Goal: Task Accomplishment & Management: Complete application form

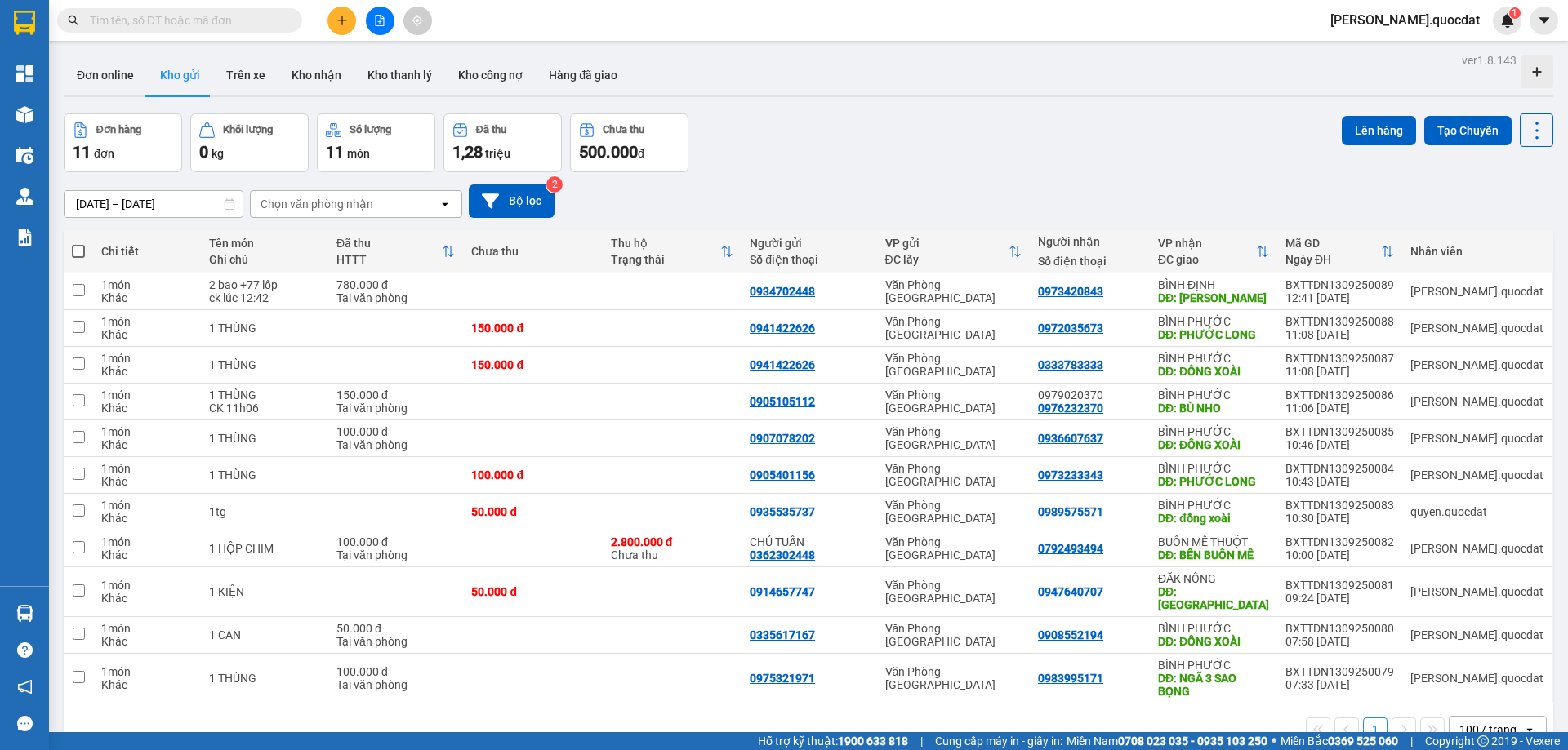
click at [349, 17] on button at bounding box center [342, 21] width 29 height 29
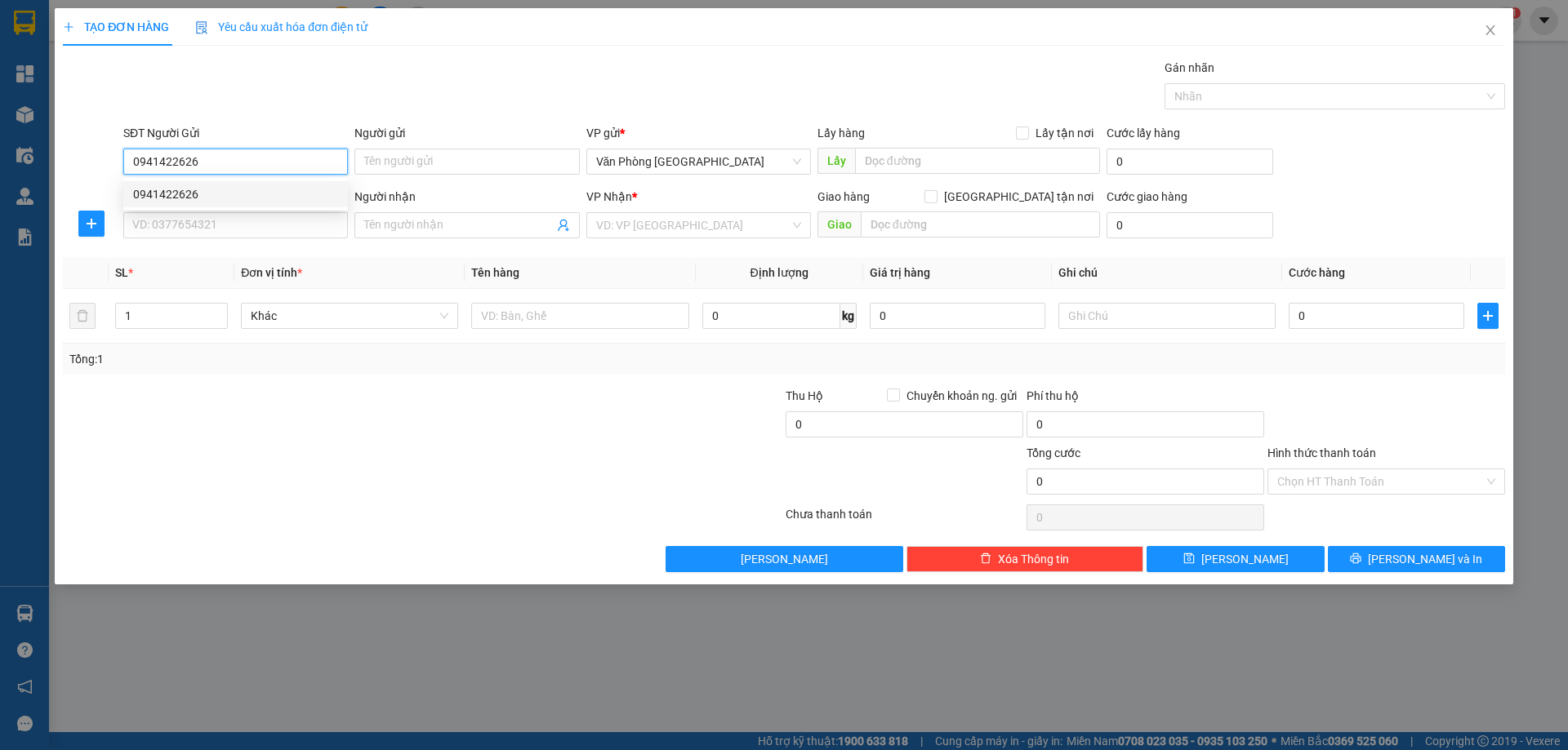
click at [149, 196] on div "0941422626" at bounding box center [235, 194] width 205 height 18
type input "0941422626"
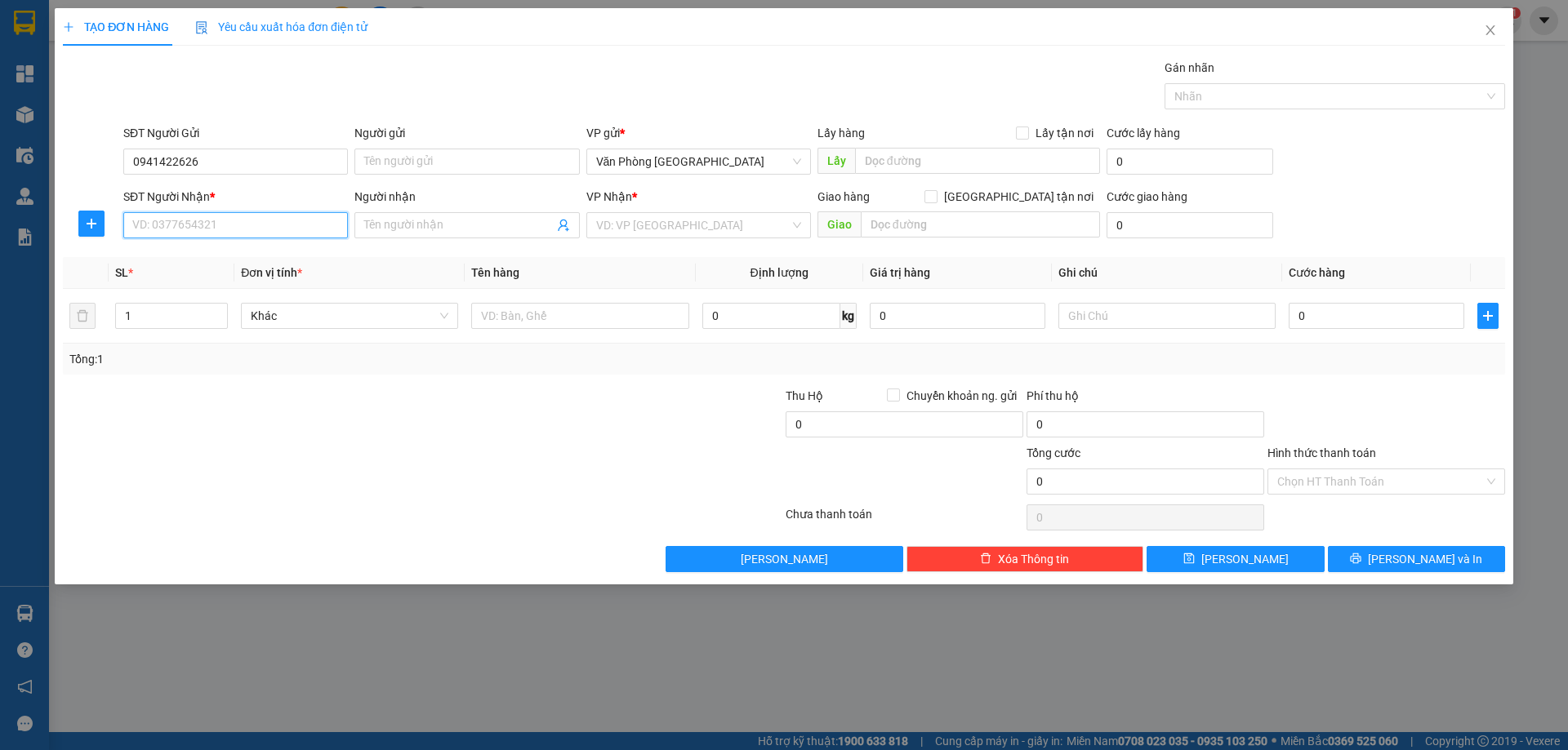
click at [190, 229] on input "SĐT Người Nhận *" at bounding box center [235, 225] width 224 height 26
click at [202, 308] on div "0335335570" at bounding box center [235, 310] width 205 height 18
type input "0335335570"
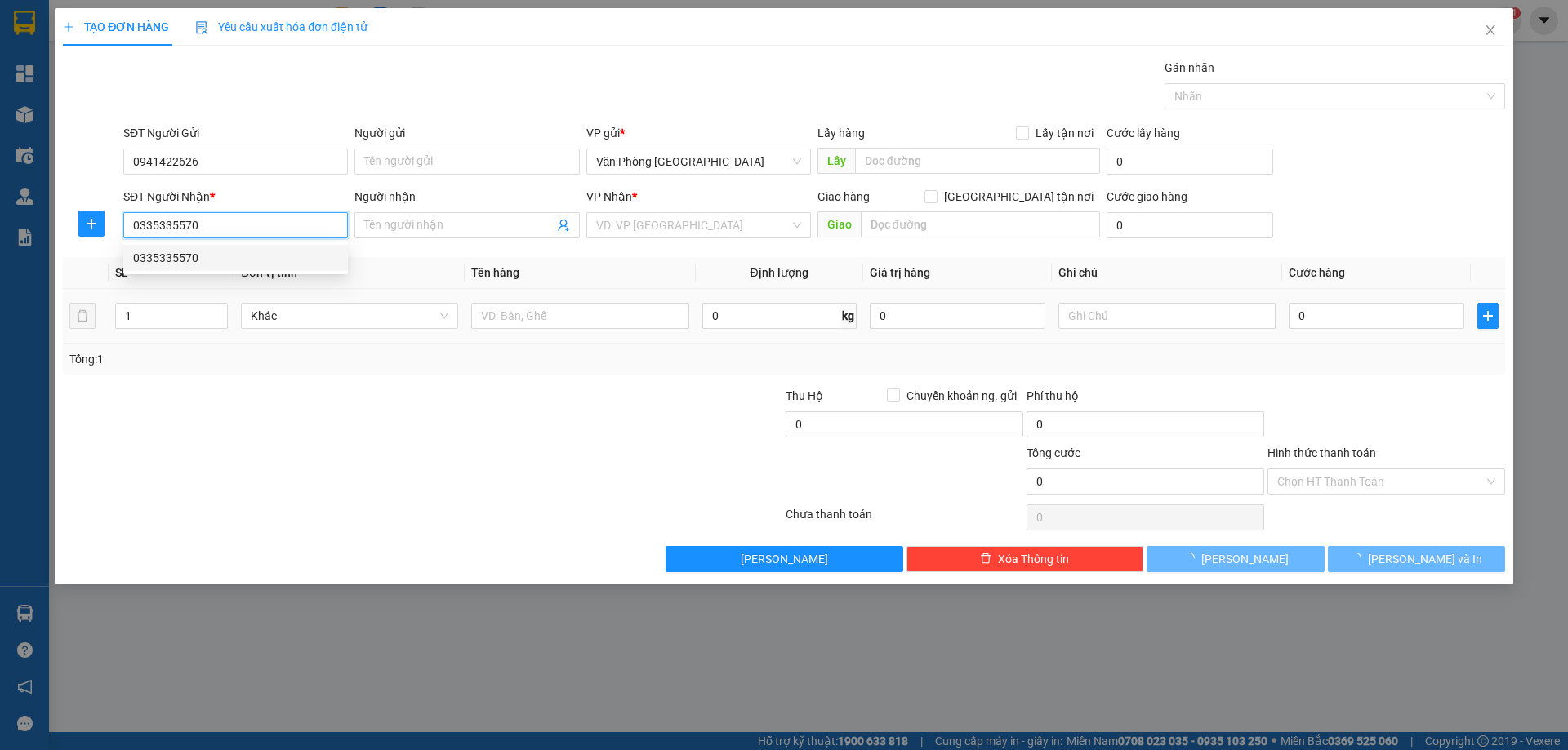
type input "NGHĨA THẮNG"
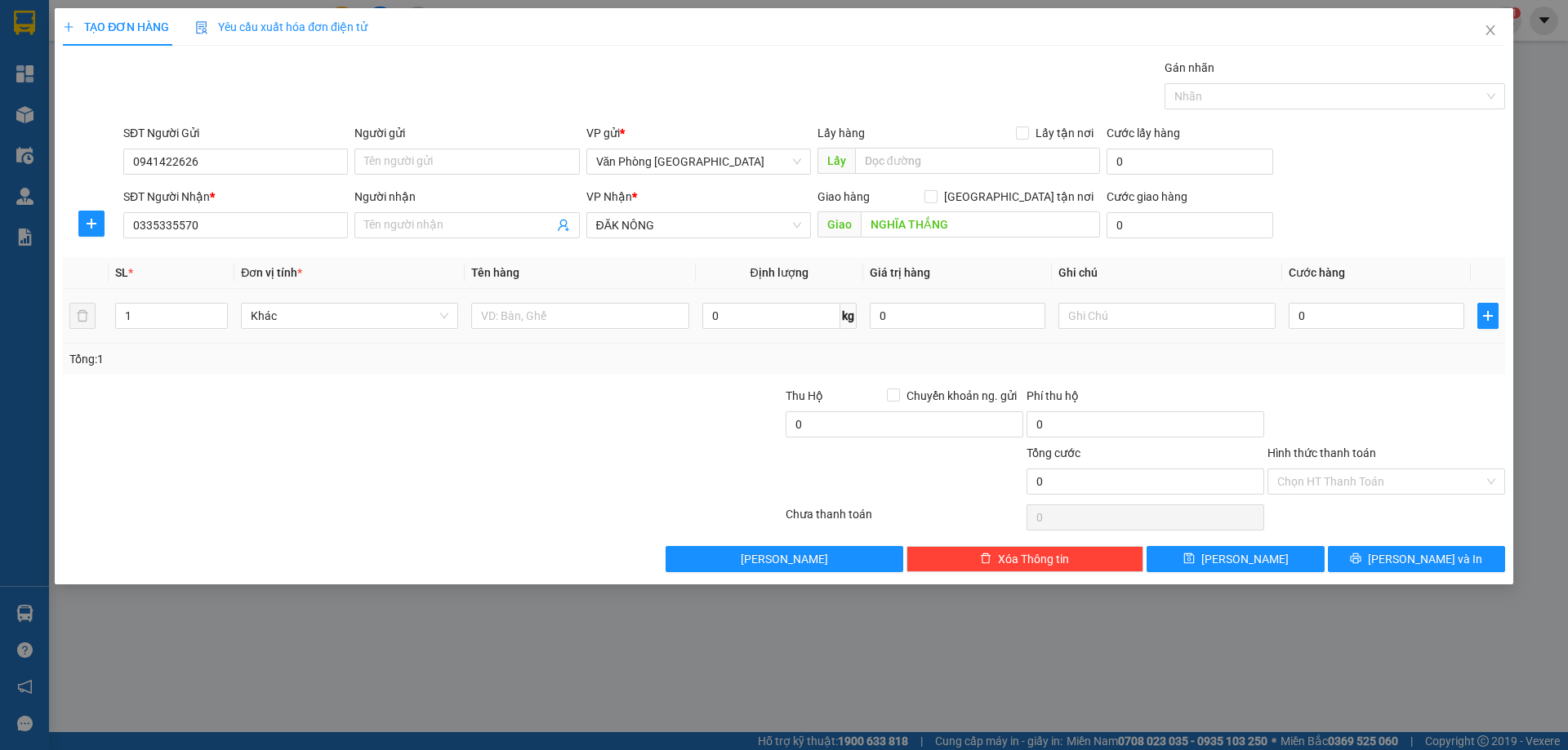
click at [520, 341] on td at bounding box center [580, 316] width 230 height 55
click at [494, 322] on input "text" at bounding box center [580, 316] width 218 height 26
type input "1 THÙNG"
type input "2"
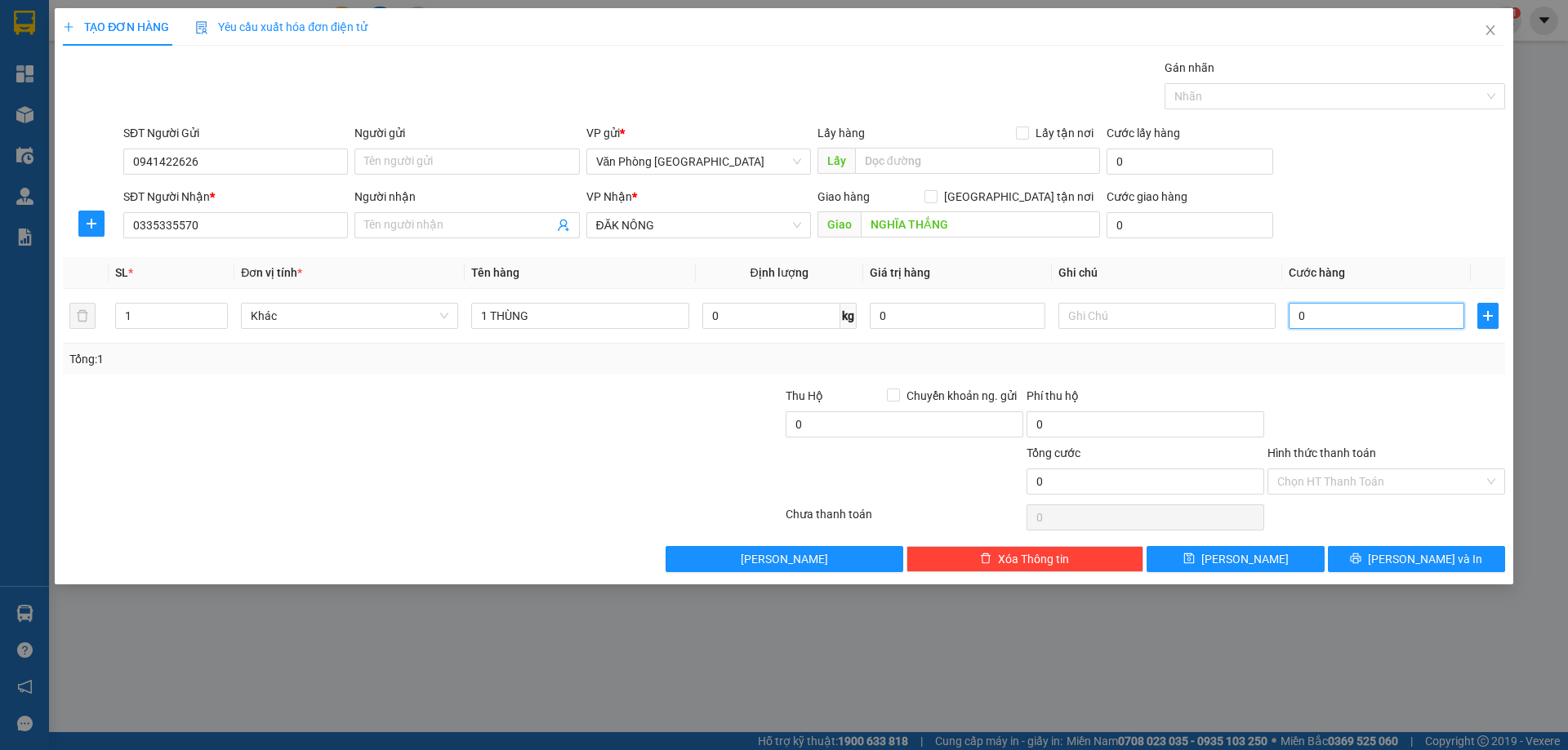
type input "2"
type input "20"
type input "2"
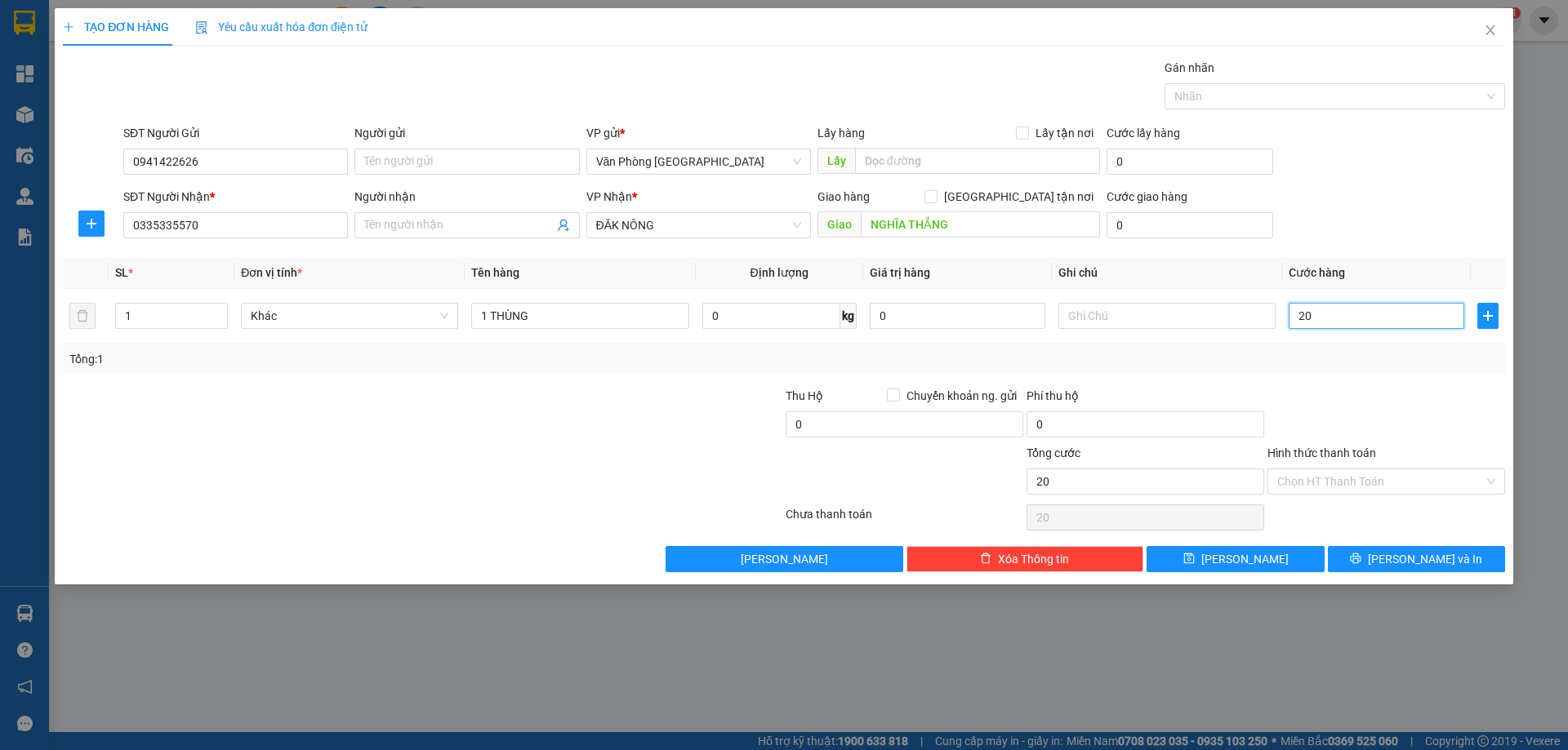
type input "2"
type input "0"
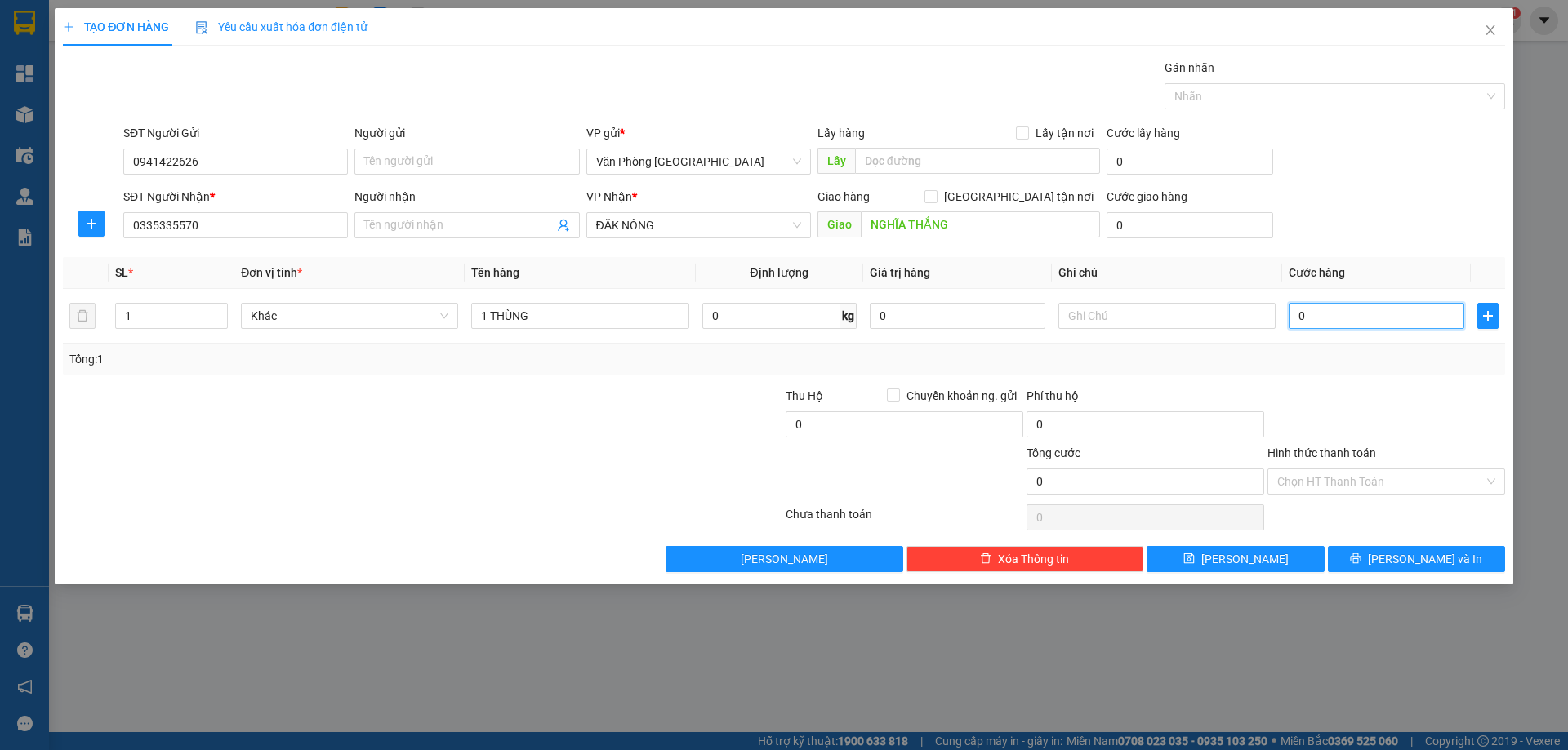
type input "05"
type input "5"
type input "0"
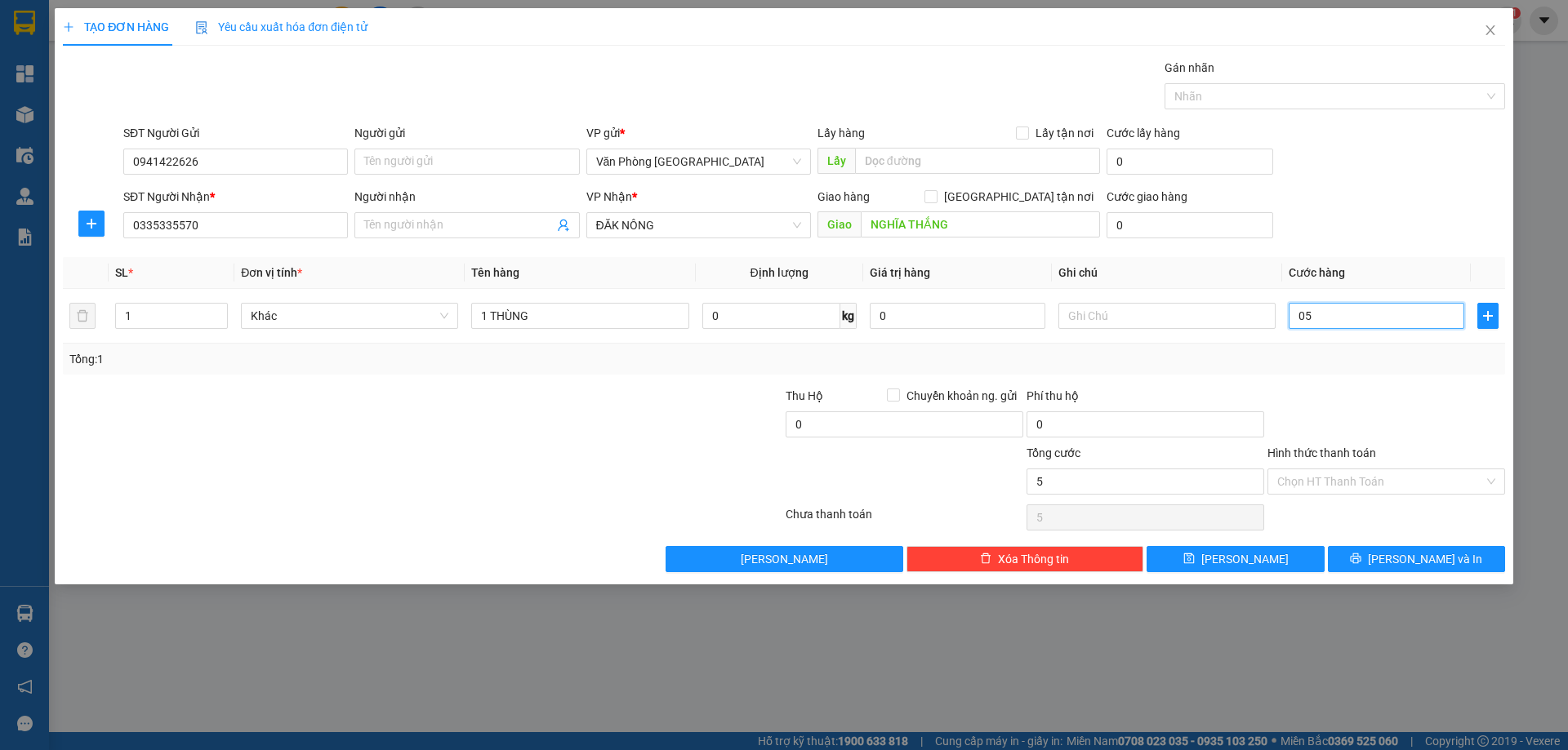
type input "0"
type input "50"
type input "50.000"
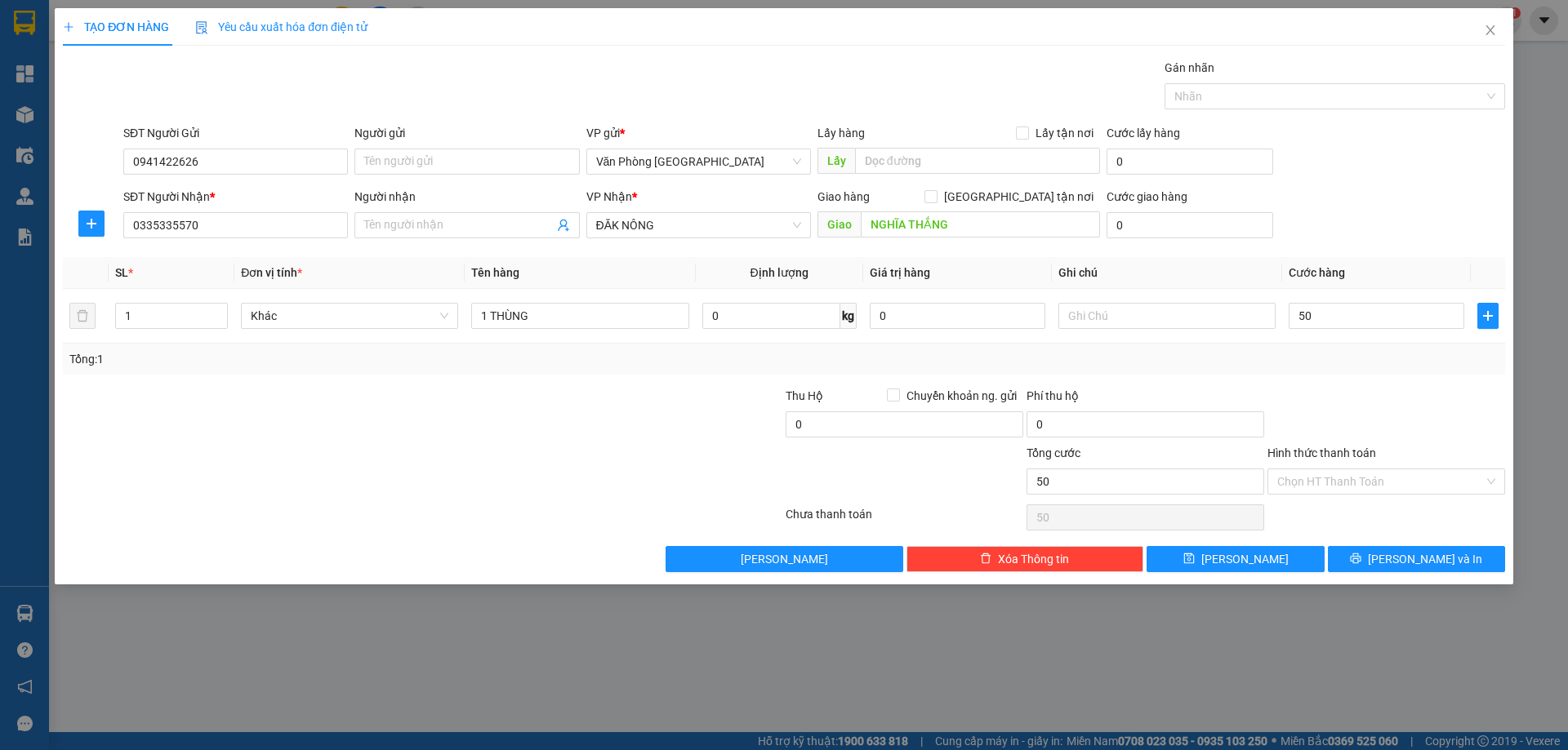
type input "50.000"
click at [1387, 383] on div "Transit Pickup Surcharge Ids Transit Deliver Surcharge Ids Transit Deliver Surc…" at bounding box center [784, 315] width 1443 height 514
click at [1361, 565] on span "printer" at bounding box center [1356, 559] width 12 height 13
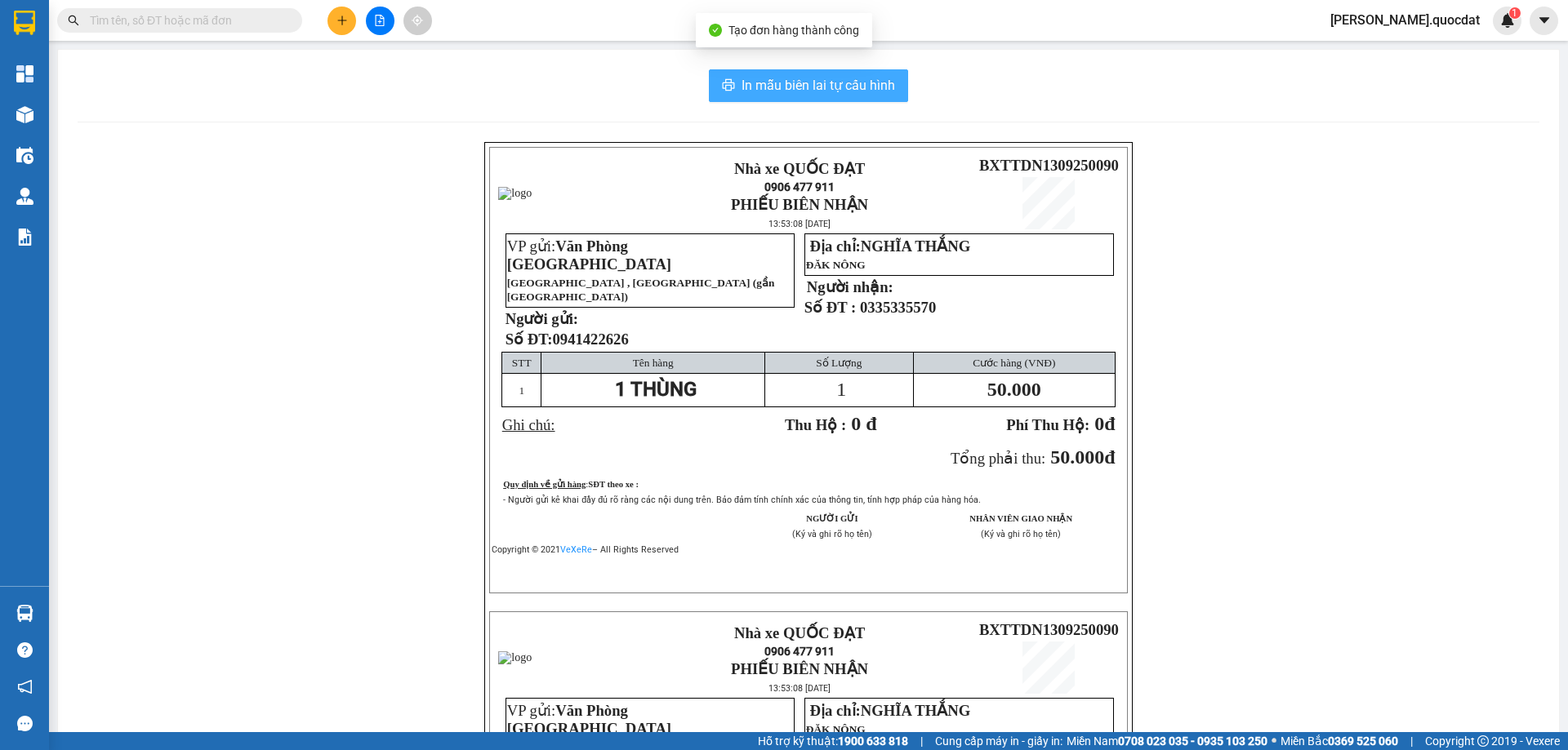
click at [792, 86] on span "In mẫu biên lai tự cấu hình" at bounding box center [818, 85] width 153 height 20
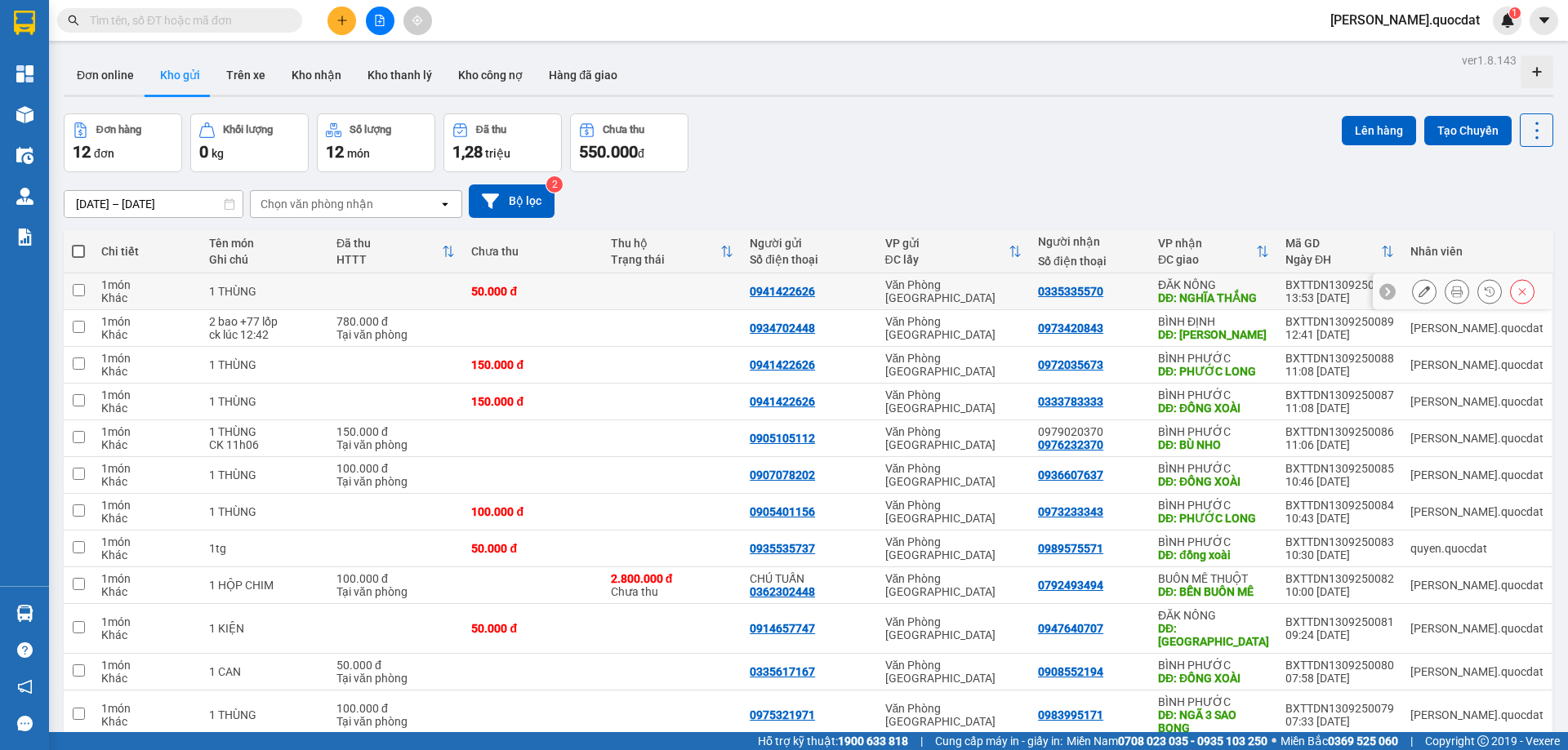
click at [1445, 287] on button at bounding box center [1456, 292] width 23 height 29
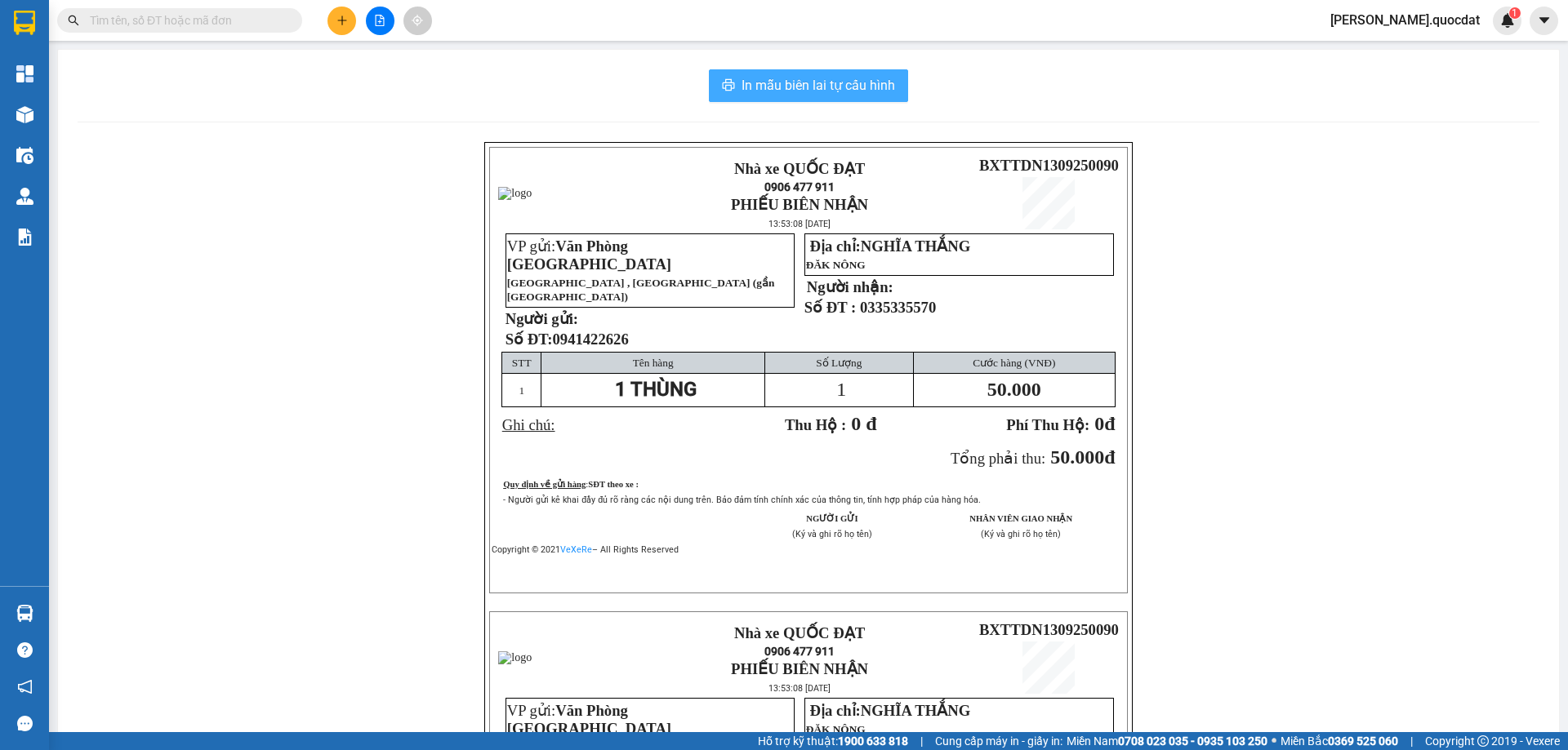
click at [812, 94] on span "In mẫu biên lai tự cấu hình" at bounding box center [818, 85] width 153 height 20
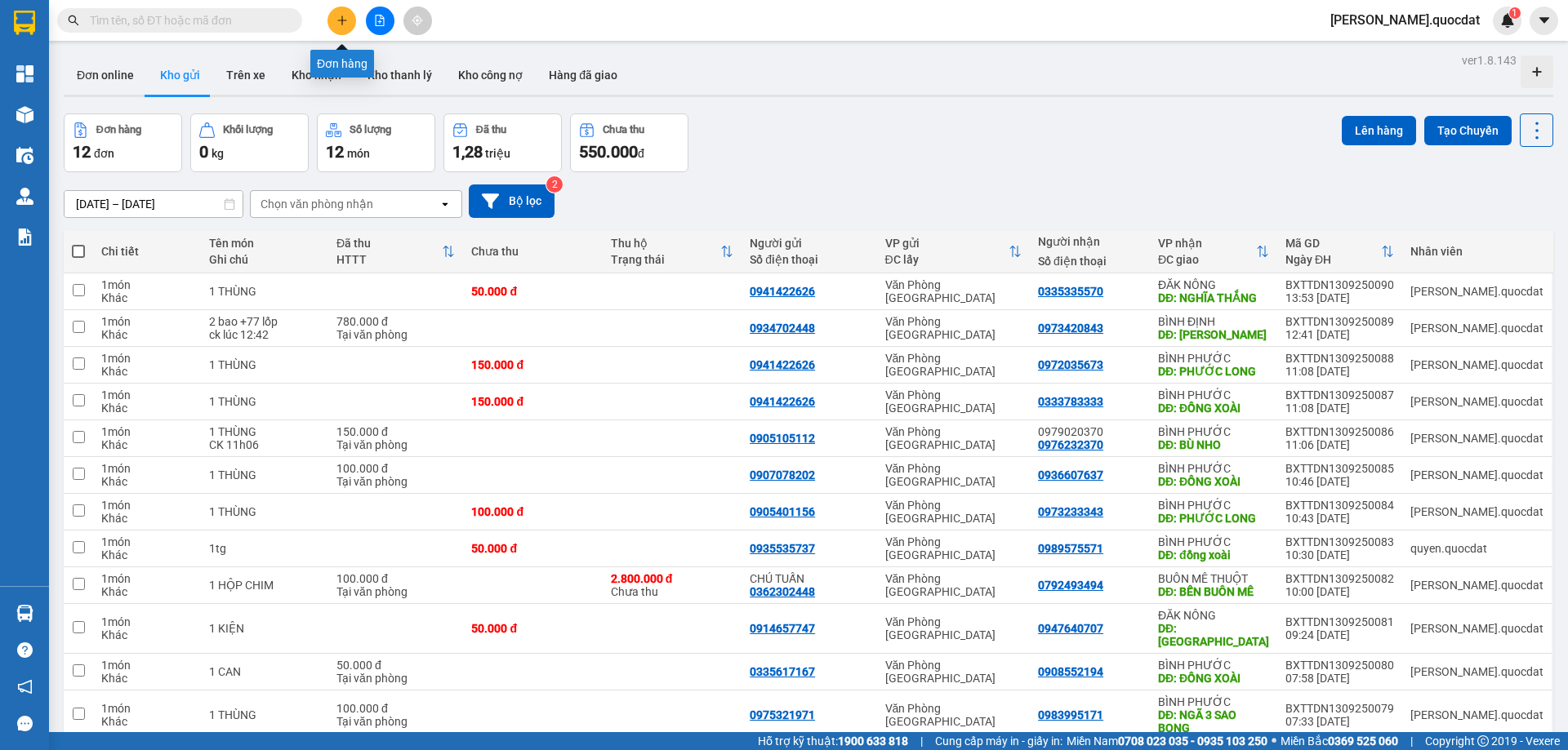
click at [341, 14] on button at bounding box center [342, 21] width 29 height 29
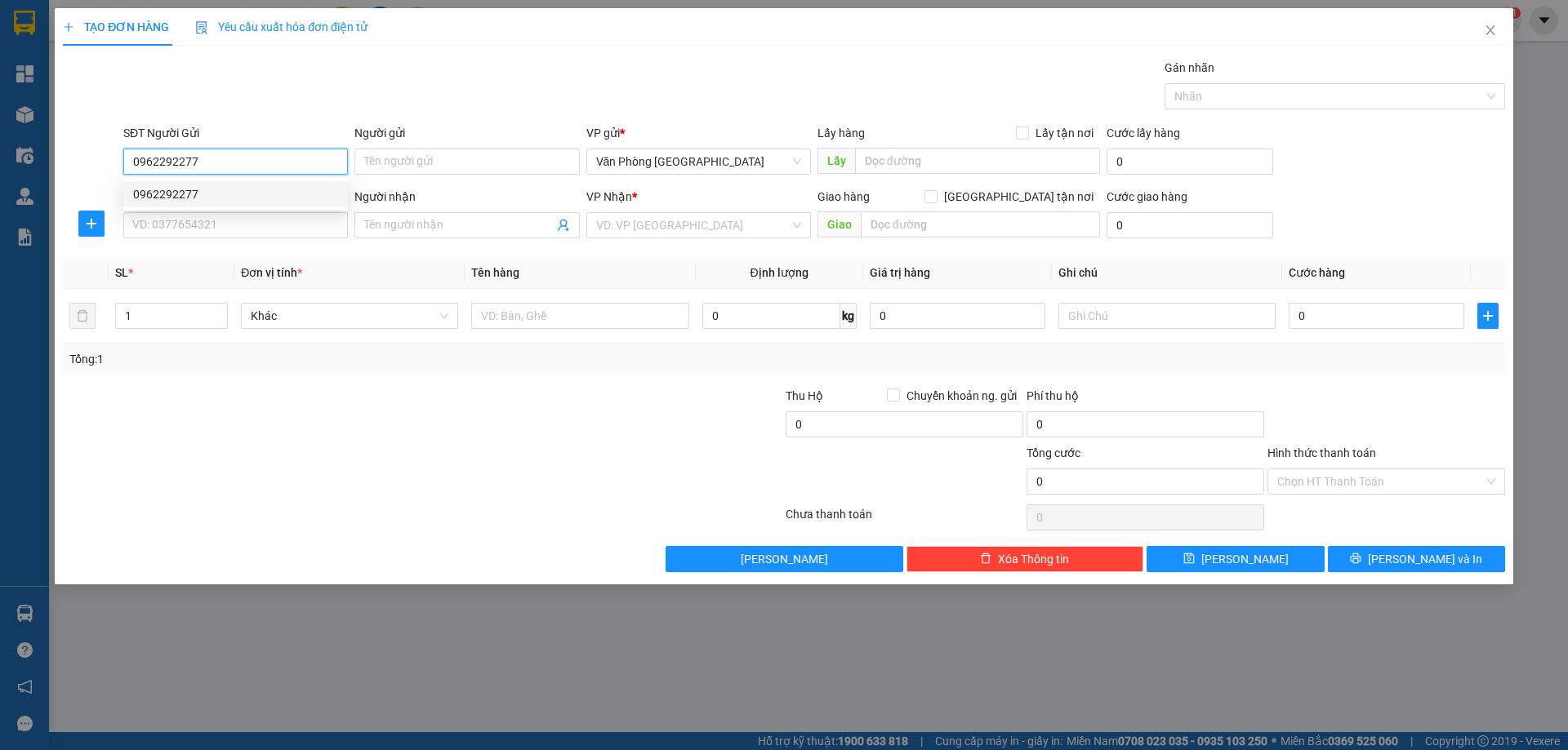
click at [246, 193] on div "0962292277" at bounding box center [235, 194] width 205 height 18
type input "0962292277"
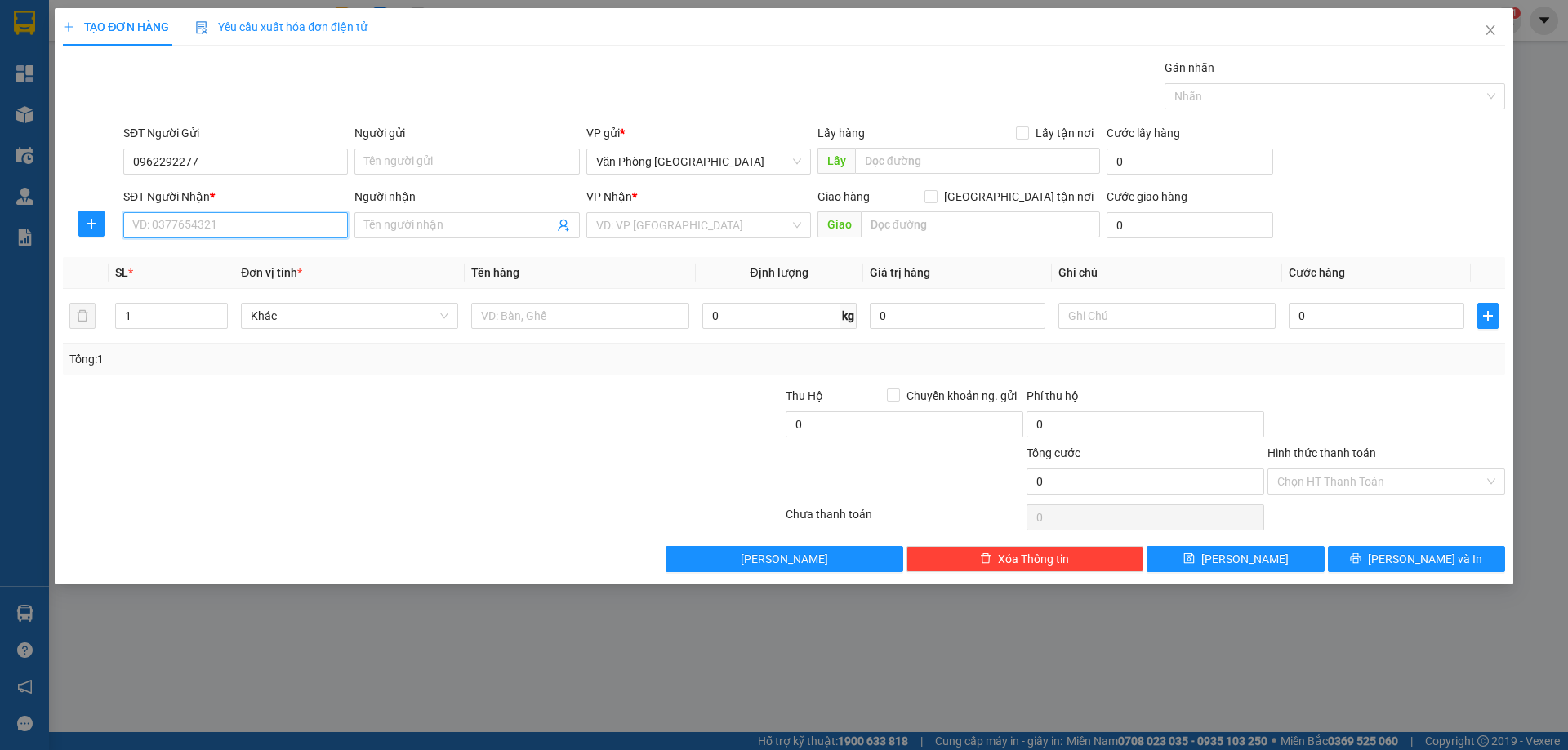
click at [165, 228] on input "SĐT Người Nhận *" at bounding box center [235, 225] width 224 height 26
click at [195, 267] on div "0988060143" at bounding box center [235, 257] width 224 height 26
type input "0988060143"
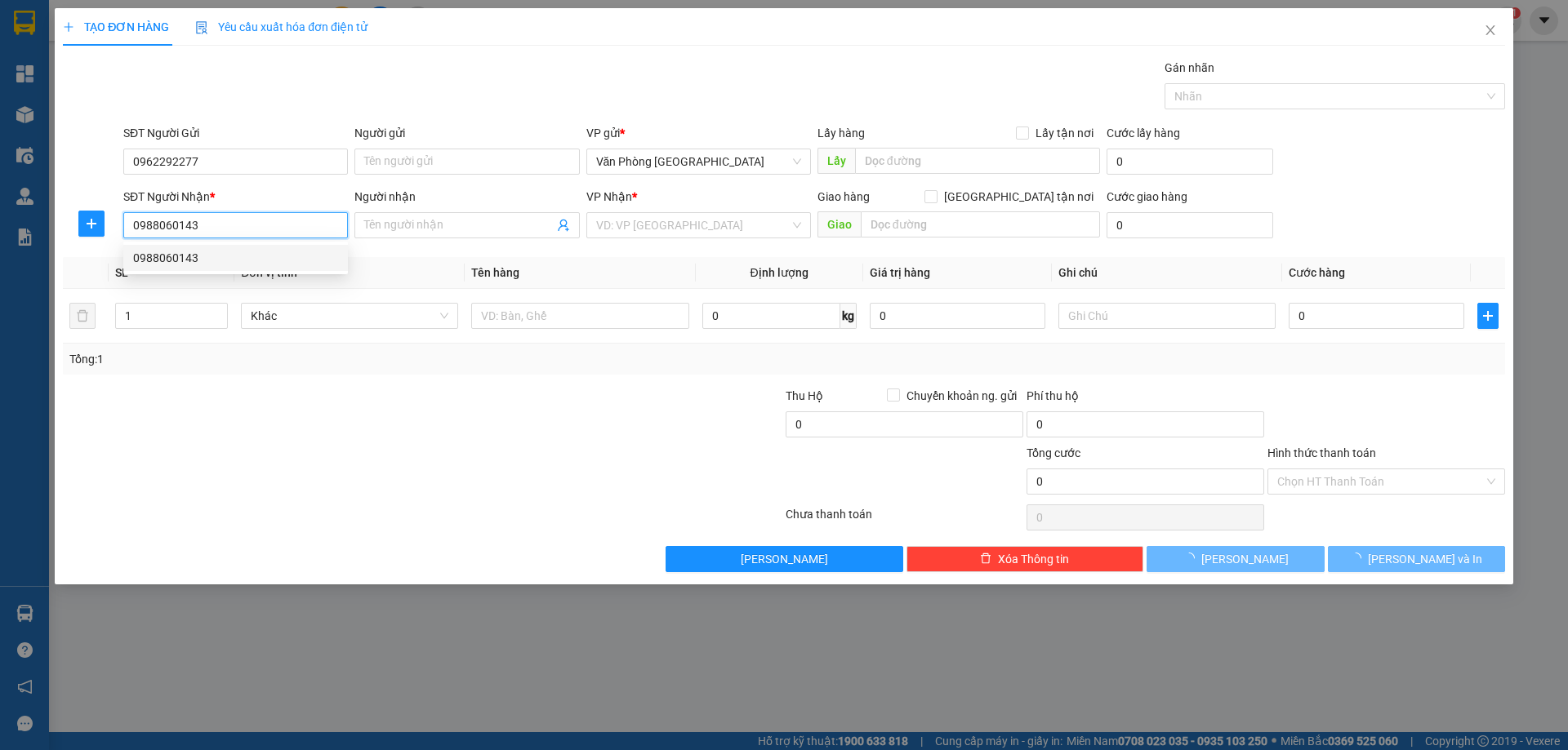
type input "CƯ JUT"
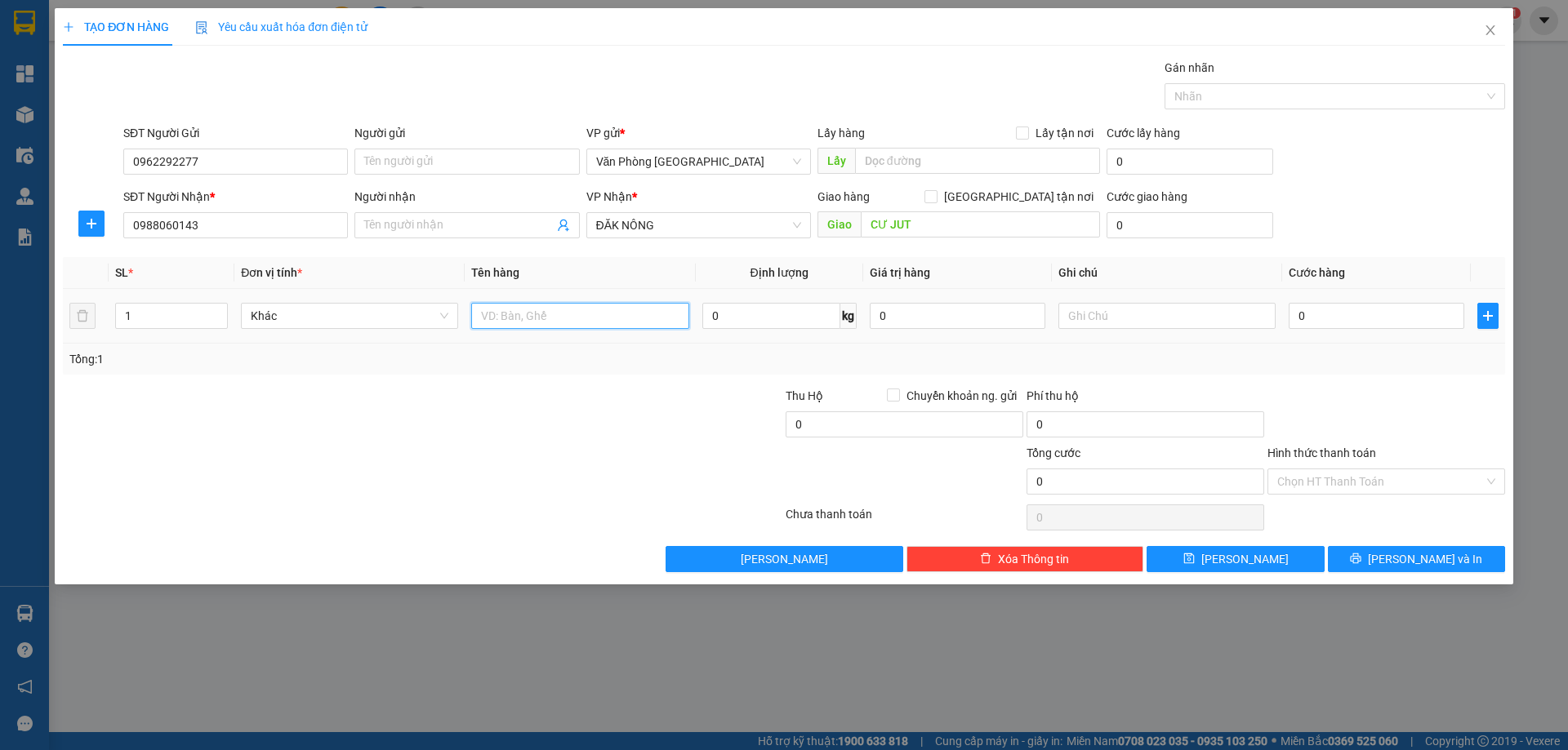
click at [522, 324] on input "text" at bounding box center [580, 316] width 218 height 26
type input "1 THÙNG +1 KẾT"
click at [235, 224] on input "0988060143" at bounding box center [235, 225] width 224 height 26
click at [235, 223] on input "0988060143" at bounding box center [235, 225] width 224 height 26
click at [1319, 317] on input "0" at bounding box center [1376, 316] width 175 height 26
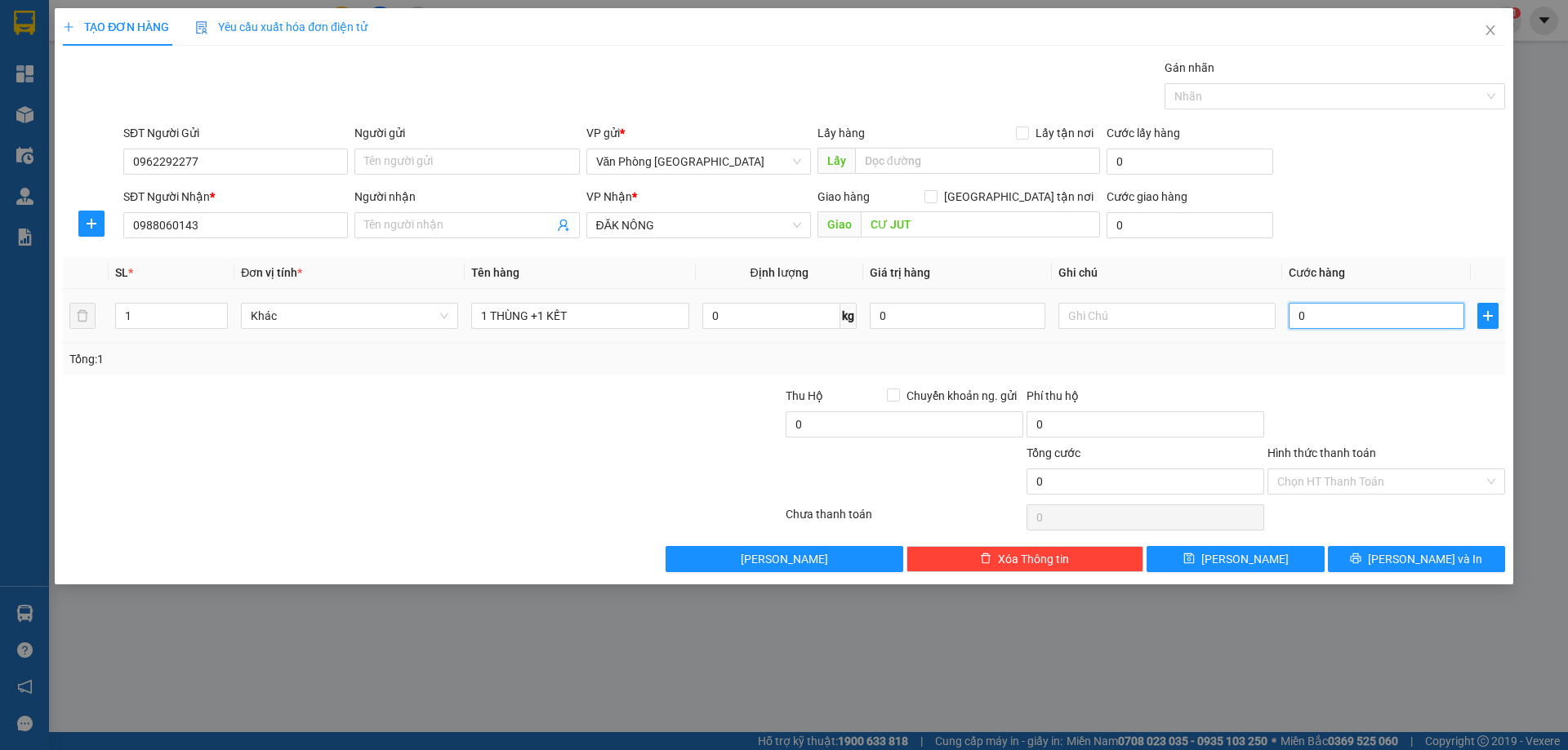
type input "1"
type input "10"
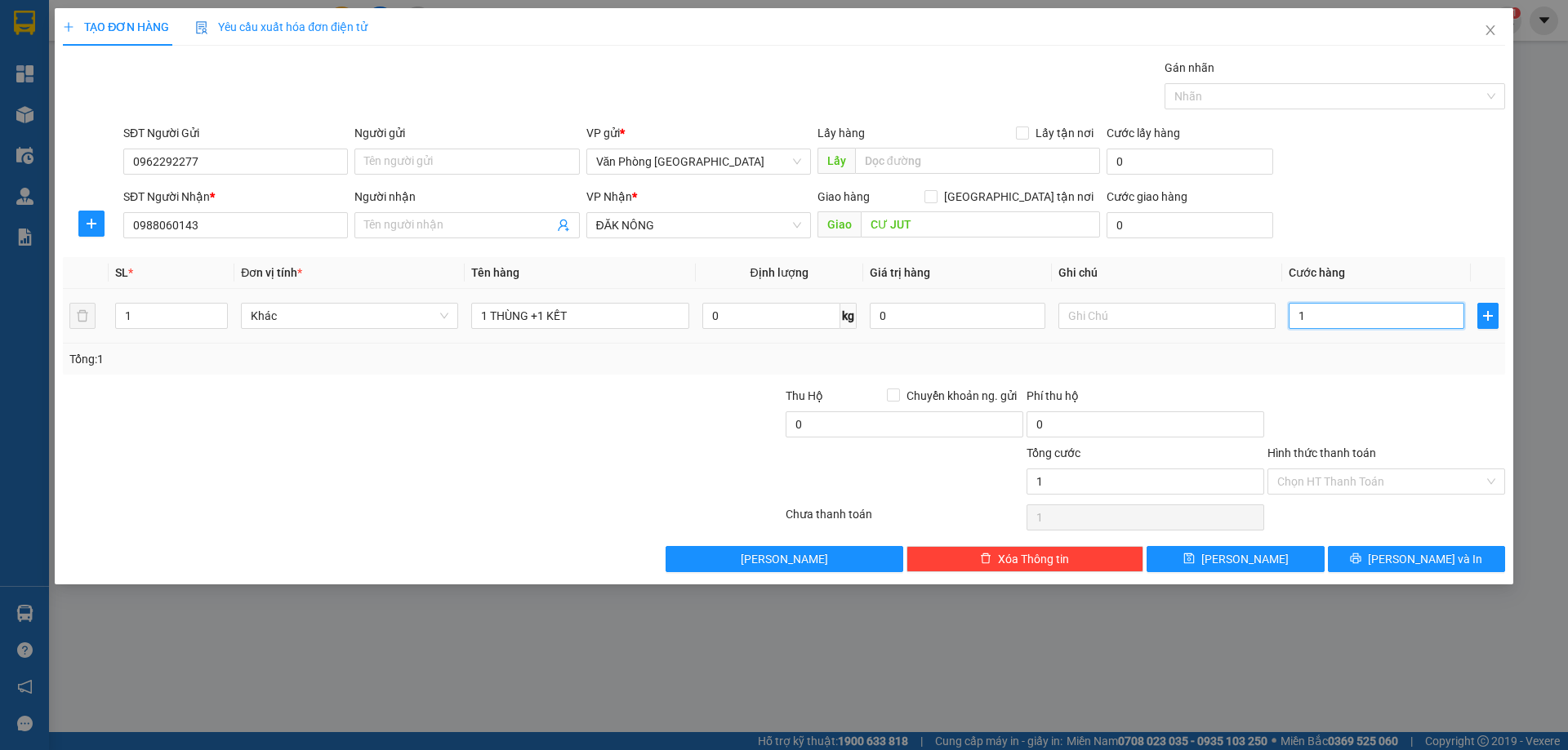
type input "10"
type input "100"
type input "100.000"
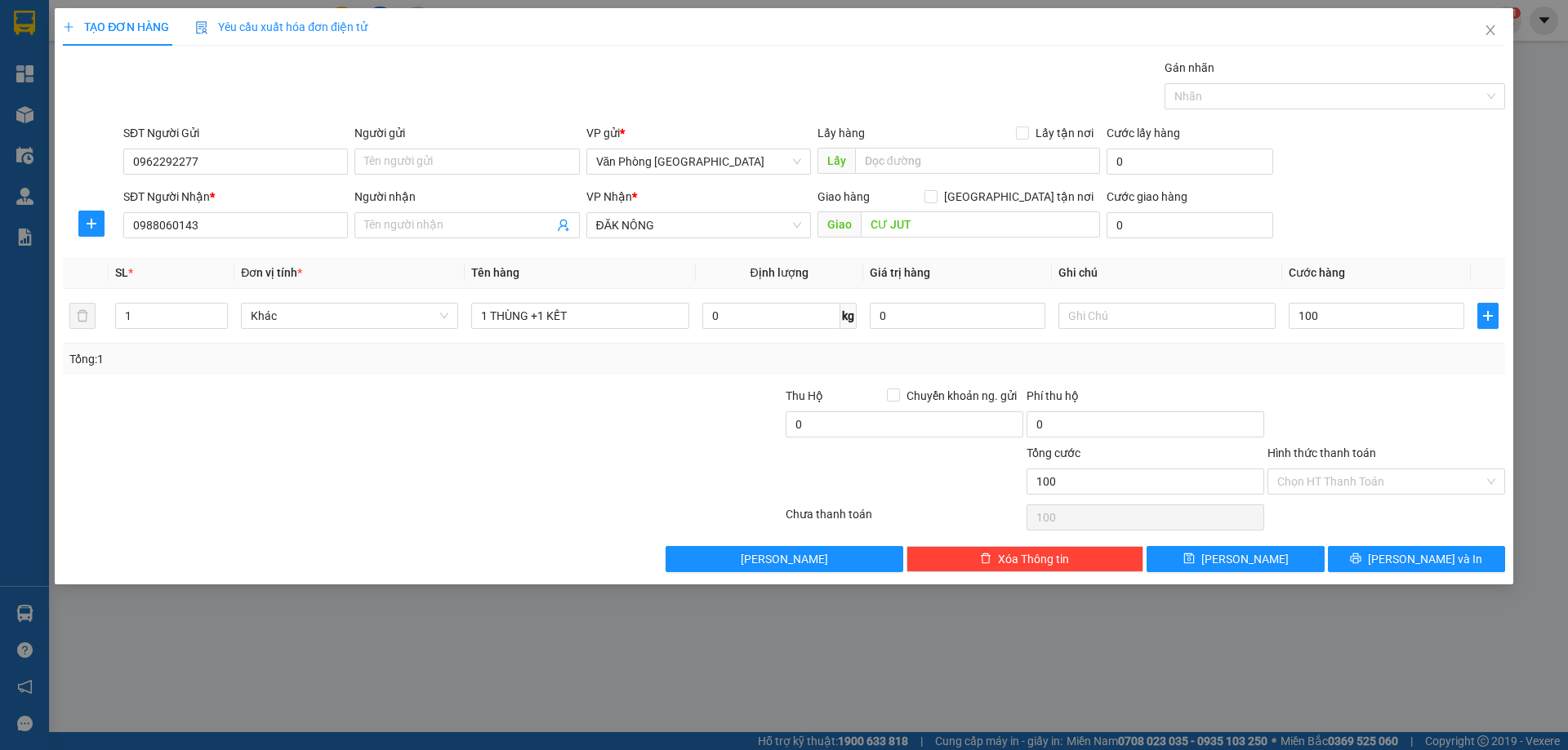
type input "100.000"
click at [1401, 398] on div at bounding box center [1386, 416] width 241 height 58
click at [1397, 554] on button "Lưu và In" at bounding box center [1416, 559] width 177 height 26
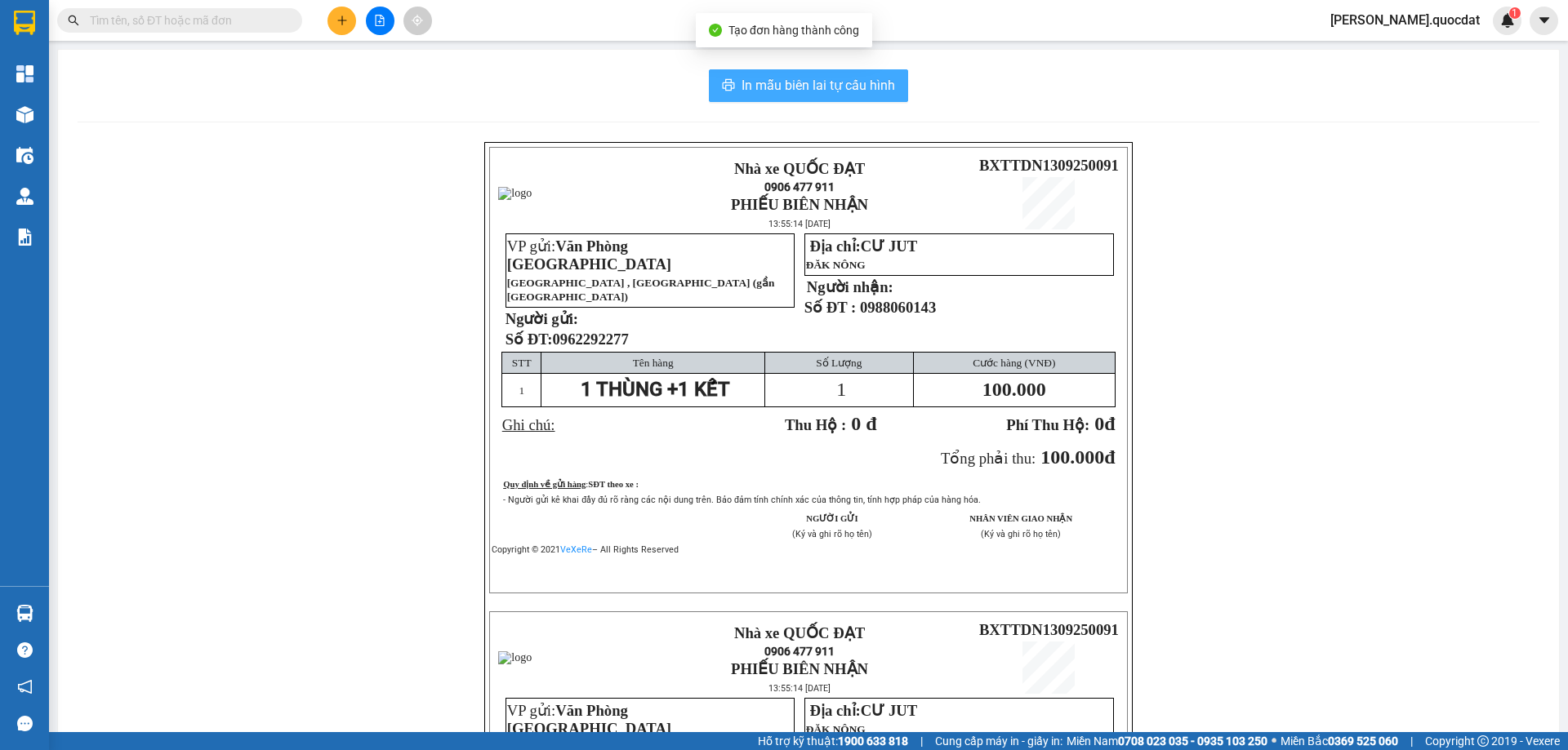
click at [833, 79] on span "In mẫu biên lai tự cấu hình" at bounding box center [818, 85] width 153 height 20
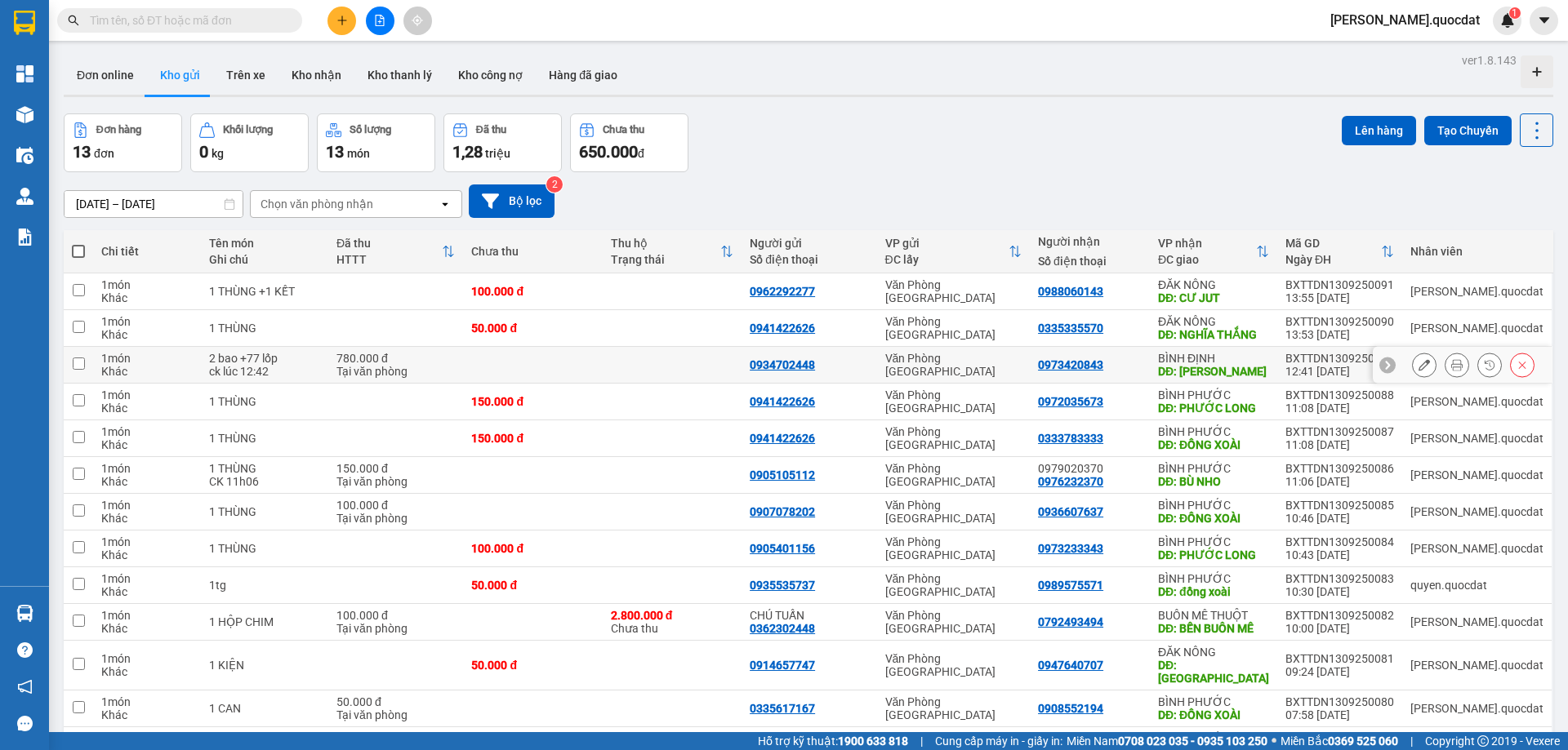
click at [718, 358] on td at bounding box center [672, 365] width 139 height 36
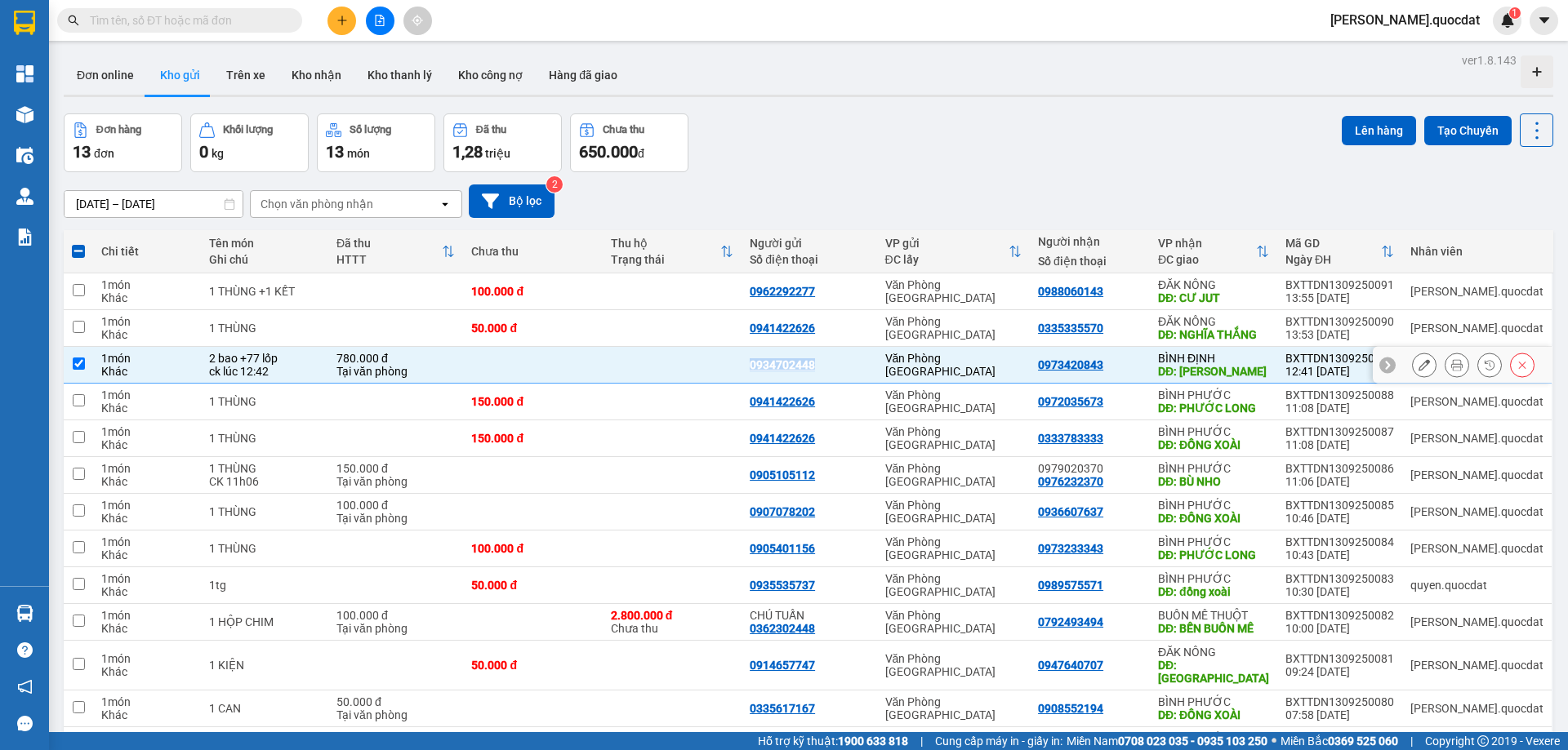
click at [718, 358] on td at bounding box center [672, 365] width 139 height 36
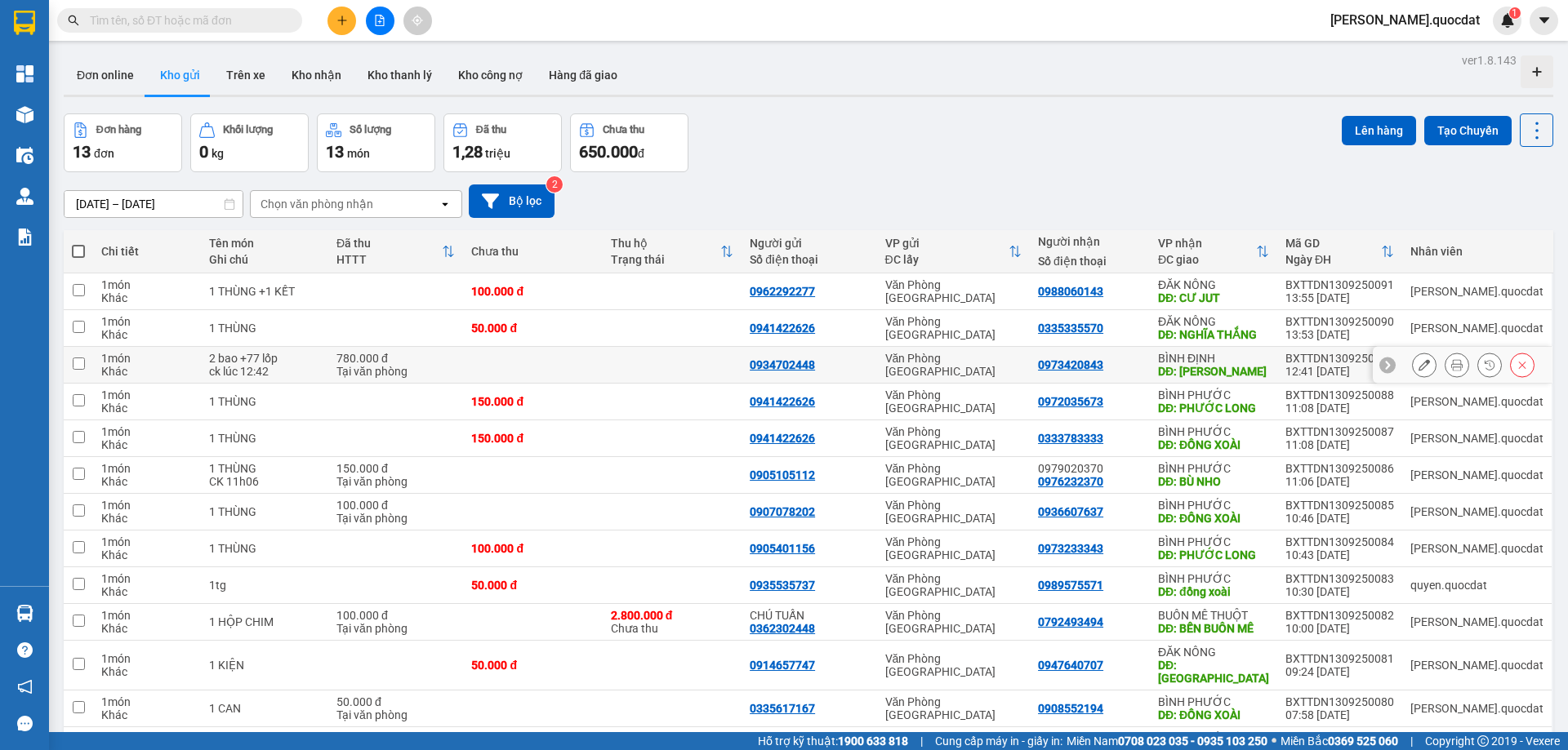
click at [714, 352] on td at bounding box center [672, 365] width 139 height 36
checkbox input "true"
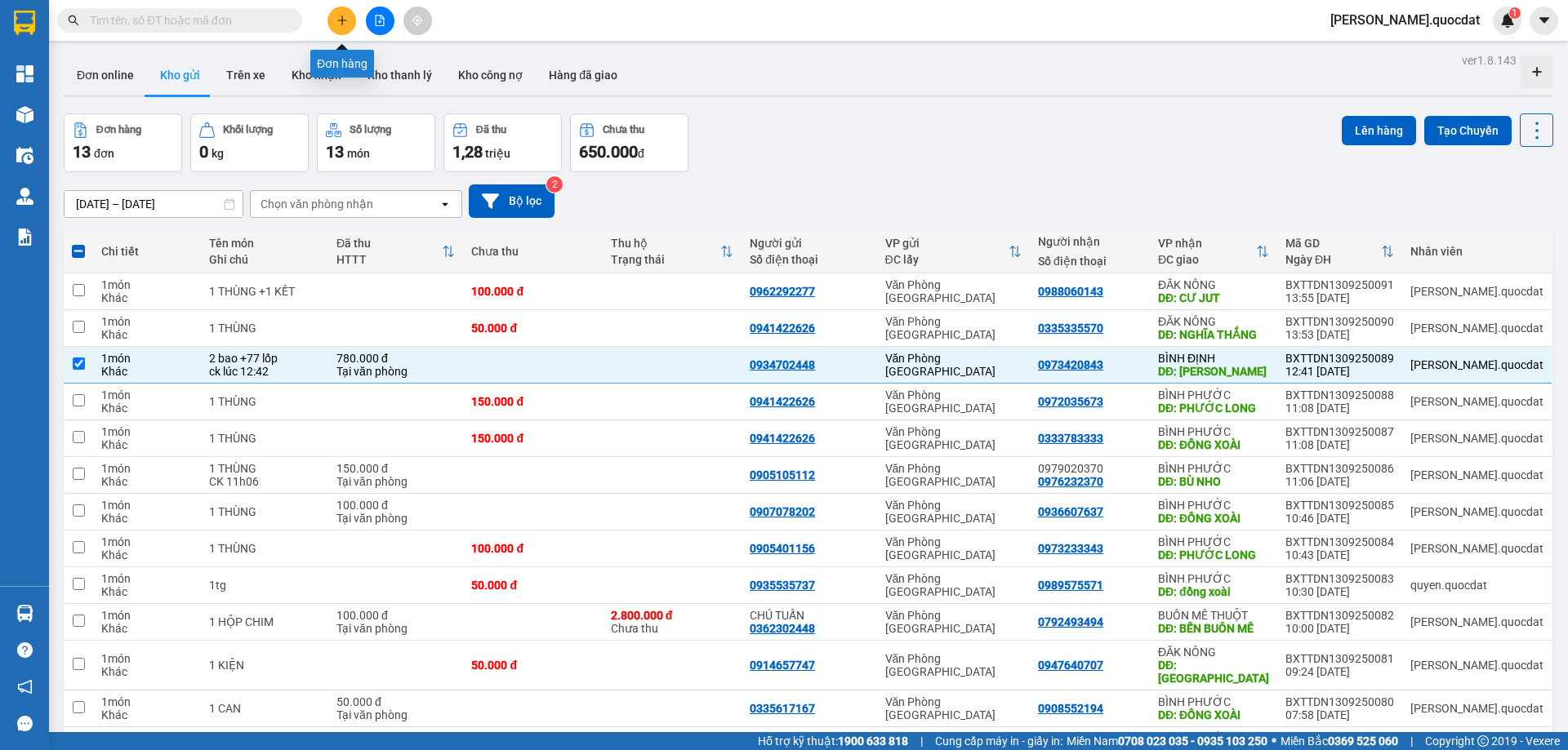
click at [344, 14] on icon "plus" at bounding box center [342, 20] width 12 height 12
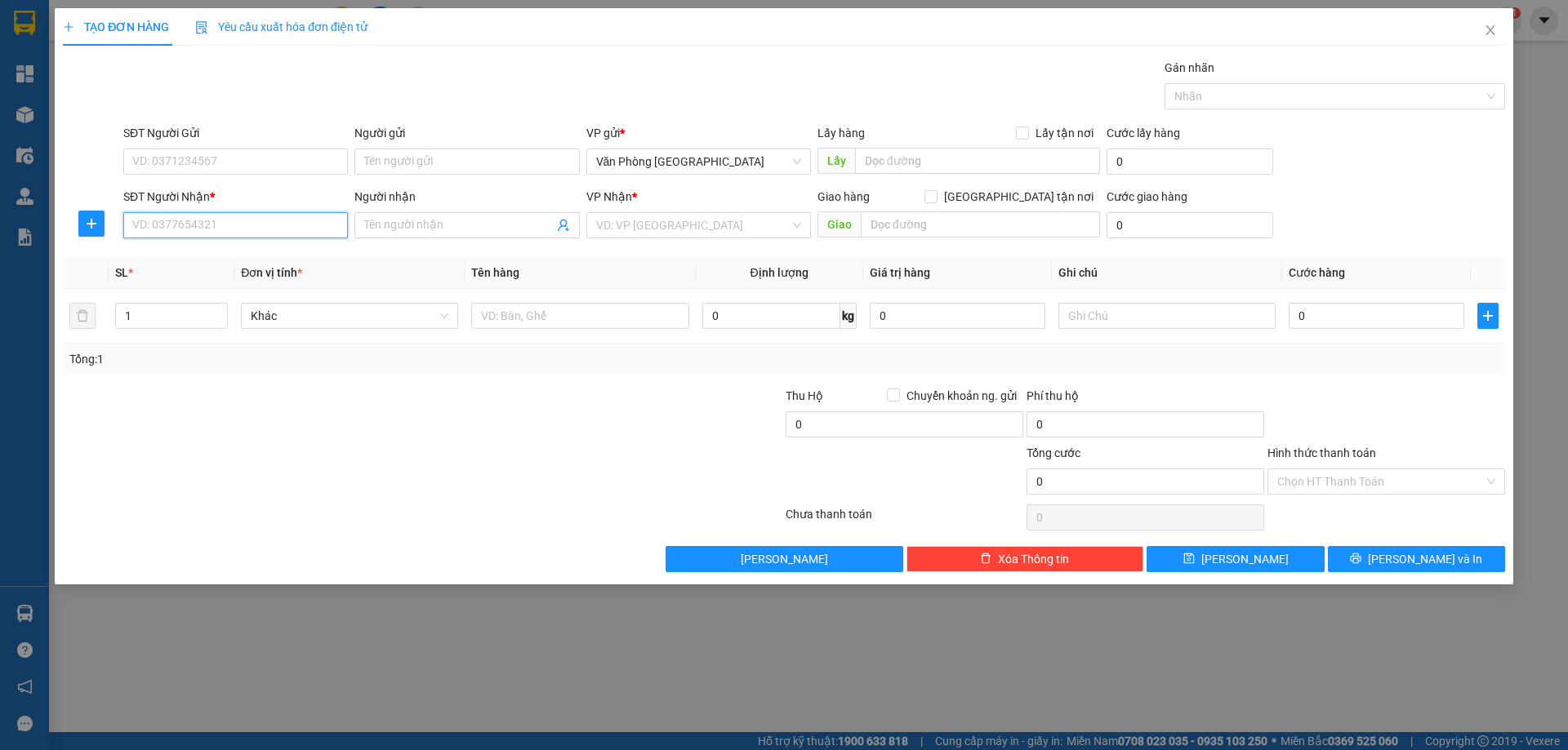
click at [141, 212] on input "SĐT Người Nhận *" at bounding box center [235, 225] width 224 height 26
type input "0961727071"
click at [240, 149] on input "SĐT Người Gửi" at bounding box center [235, 162] width 224 height 26
type input "0976653777"
click at [652, 221] on input "search" at bounding box center [693, 225] width 194 height 25
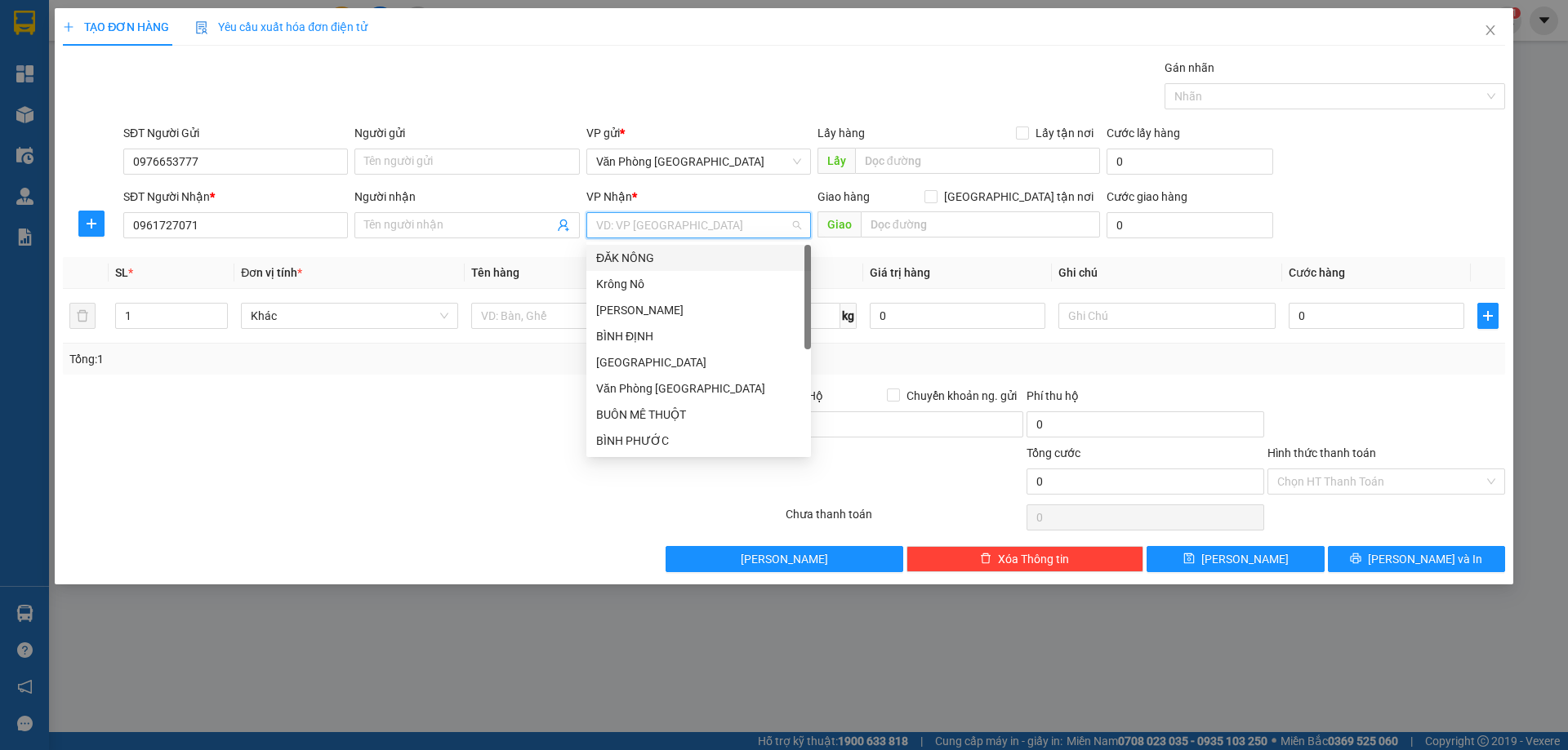
click at [660, 252] on div "ĐĂK NÔNG" at bounding box center [698, 257] width 205 height 18
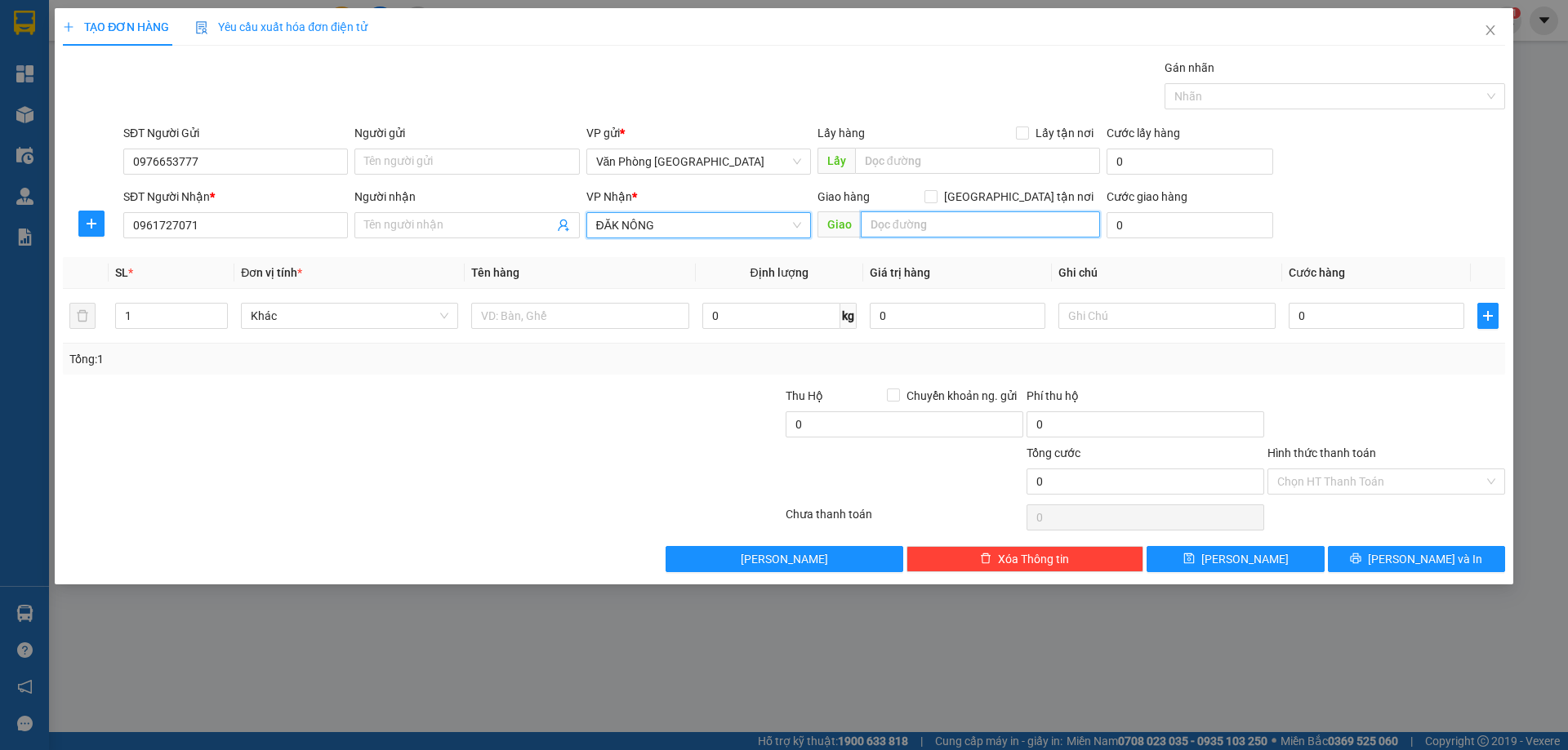
click at [961, 236] on input "text" at bounding box center [980, 224] width 240 height 26
type input "g"
type input "GIA NGHĨA"
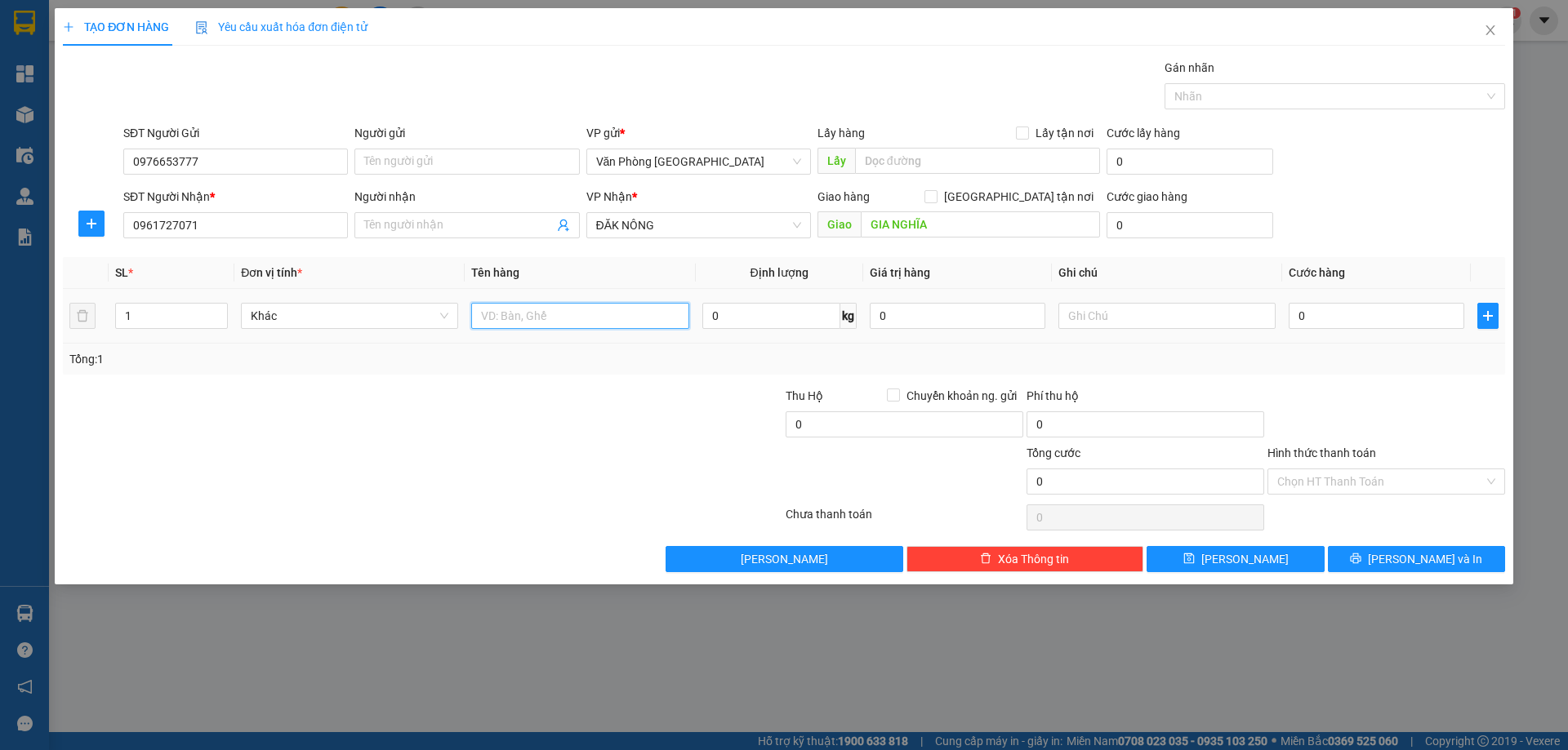
click at [521, 312] on input "text" at bounding box center [580, 316] width 218 height 26
type input "1 KIỆN"
type input "5"
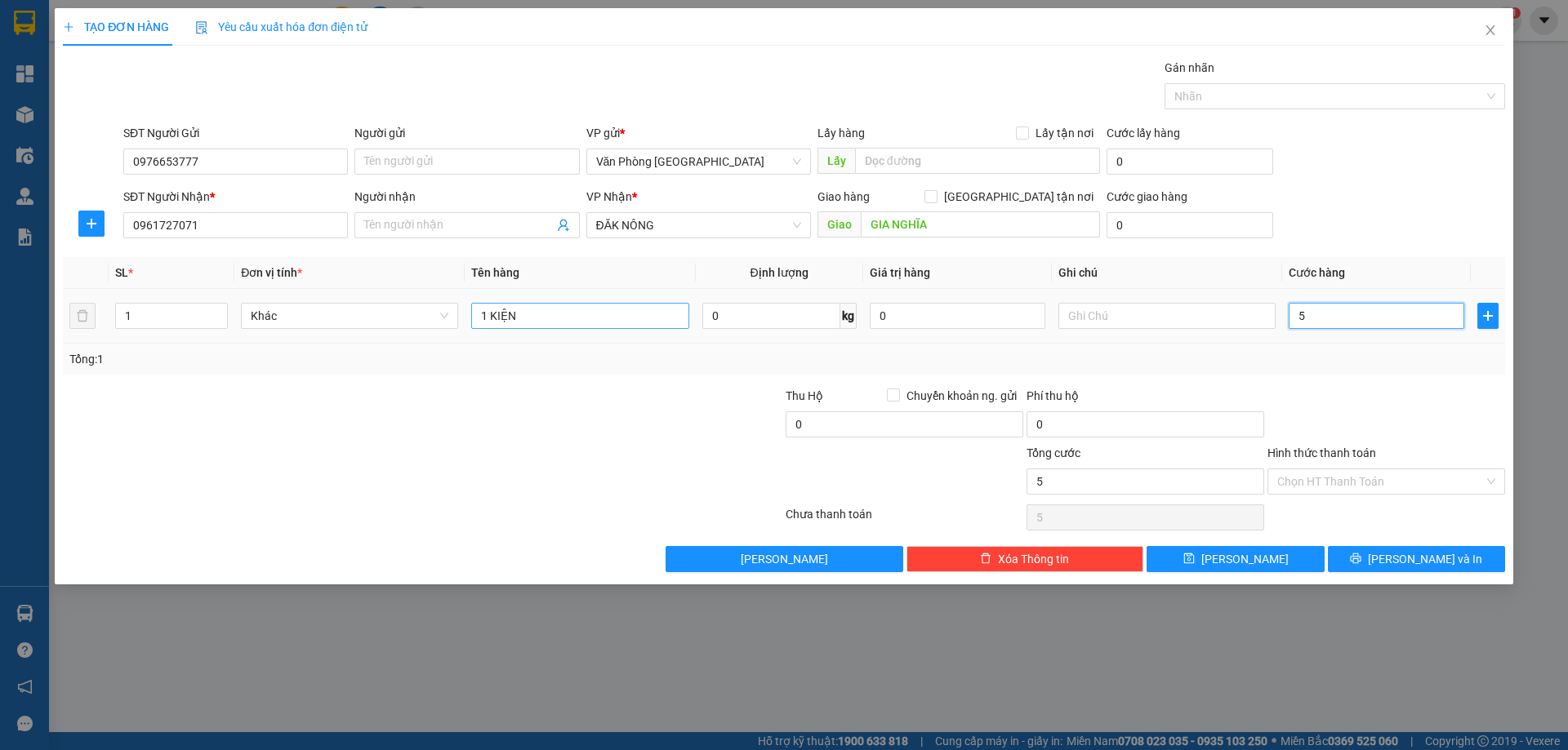
type input "50"
type input "50.000"
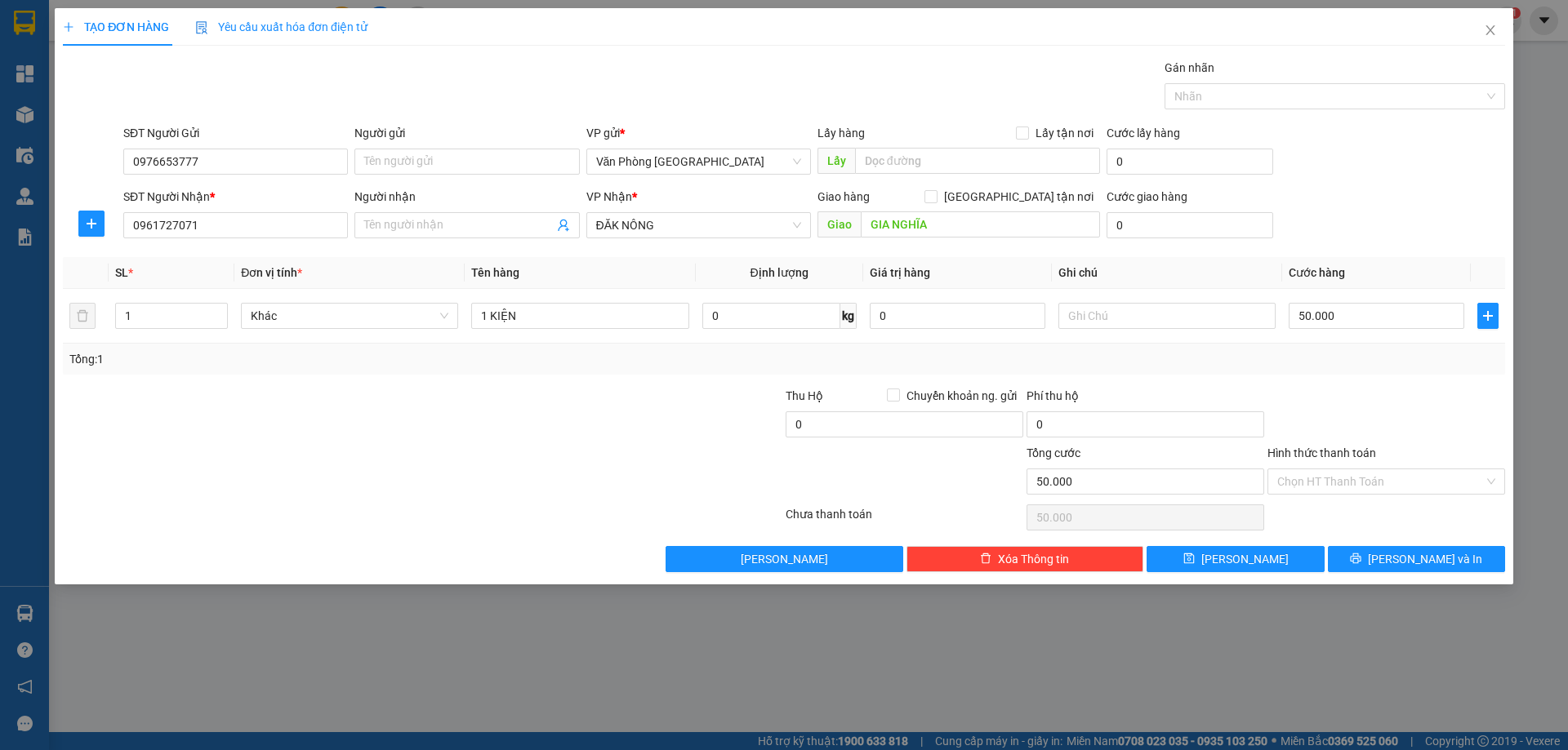
drag, startPoint x: 1395, startPoint y: 383, endPoint x: 1380, endPoint y: 516, distance: 133.8
click at [1394, 383] on div "Transit Pickup Surcharge Ids Transit Deliver Surcharge Ids Transit Deliver Surc…" at bounding box center [784, 315] width 1443 height 514
click at [1377, 520] on div "Chọn HT Thanh Toán" at bounding box center [1386, 517] width 241 height 33
click at [1374, 490] on div "Hình thức thanh toán Chọn HT Thanh Toán" at bounding box center [1386, 473] width 238 height 58
click at [1374, 483] on input "Hình thức thanh toán" at bounding box center [1381, 482] width 207 height 25
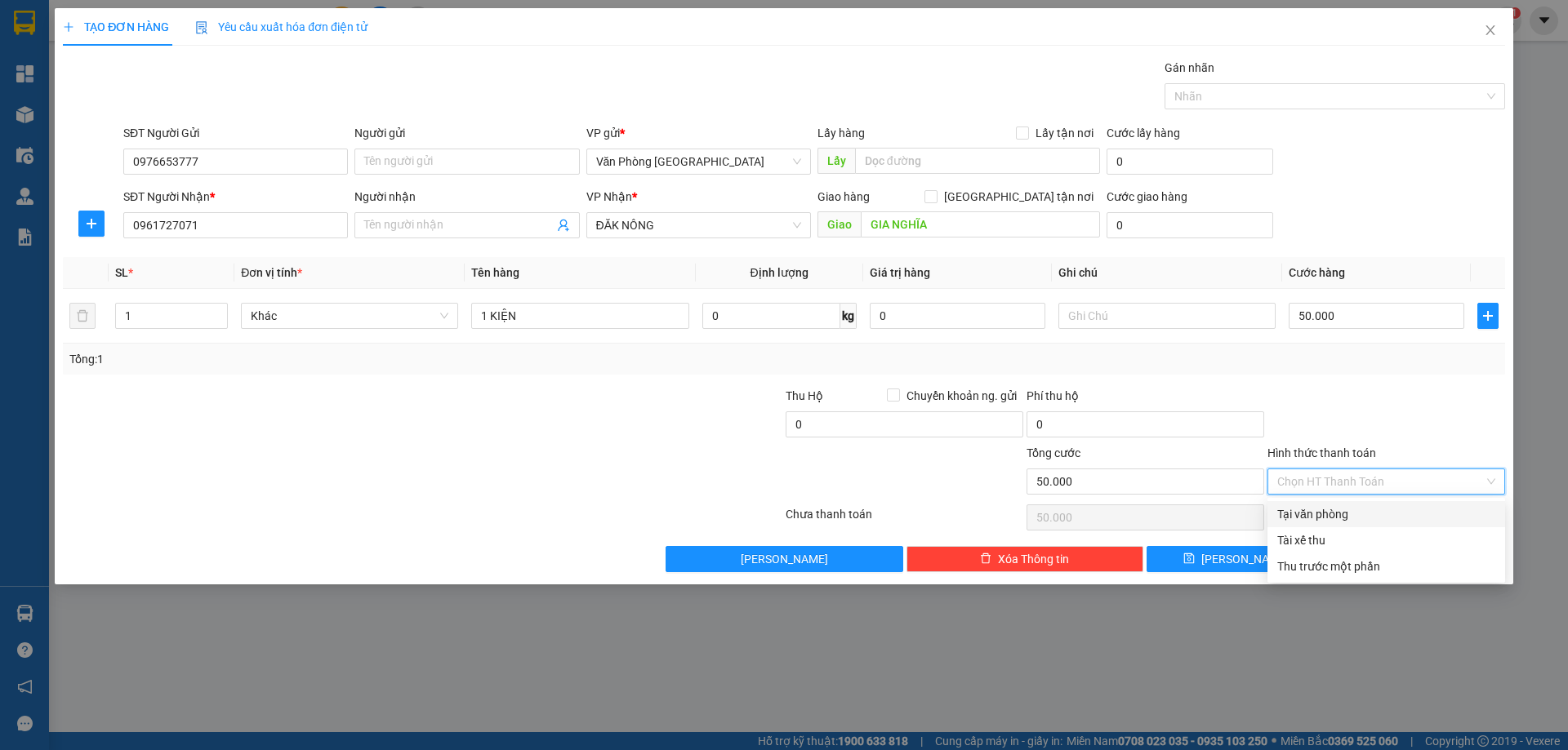
click at [1337, 510] on div "Tại văn phòng" at bounding box center [1387, 514] width 218 height 18
type input "0"
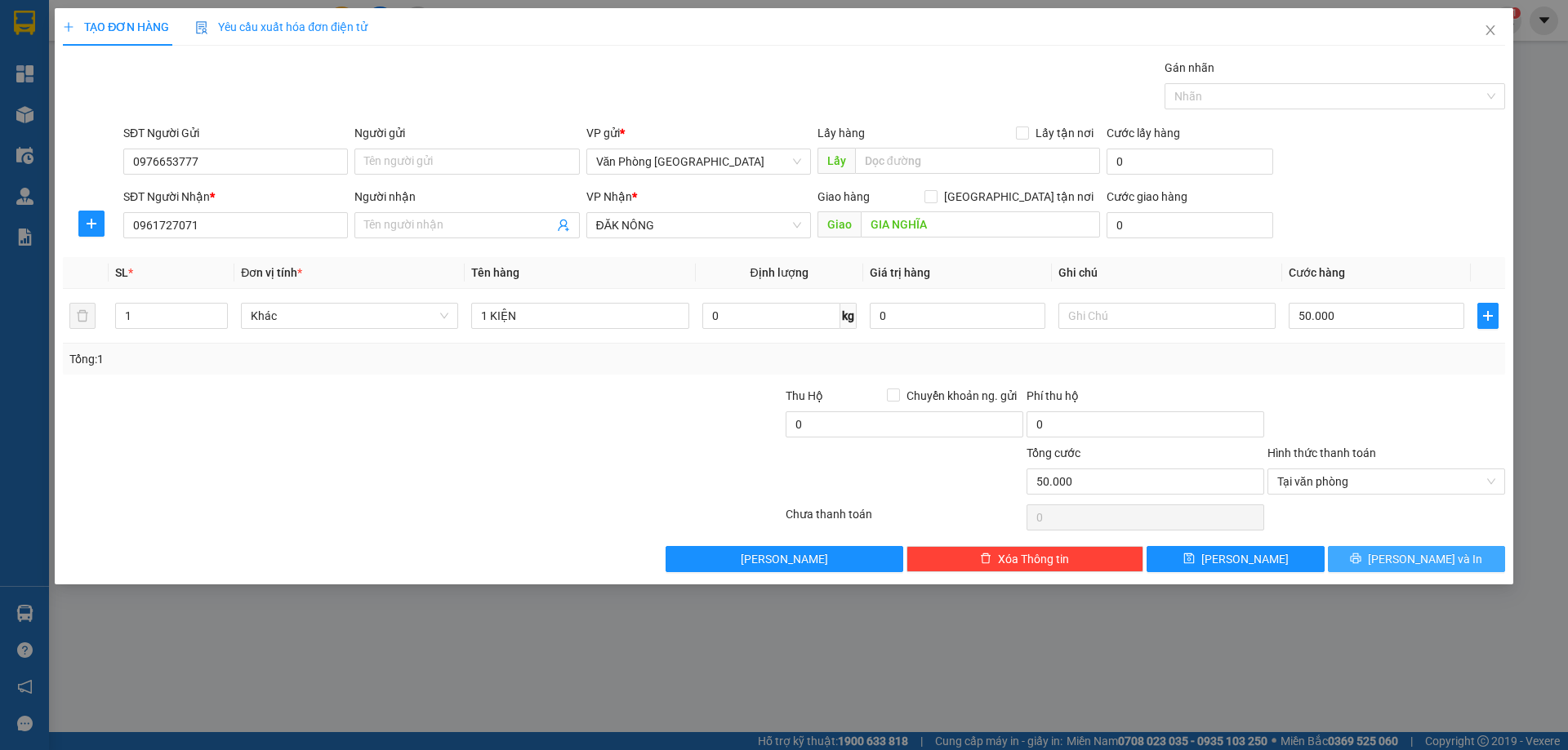
click at [1361, 554] on icon "printer" at bounding box center [1356, 559] width 12 height 12
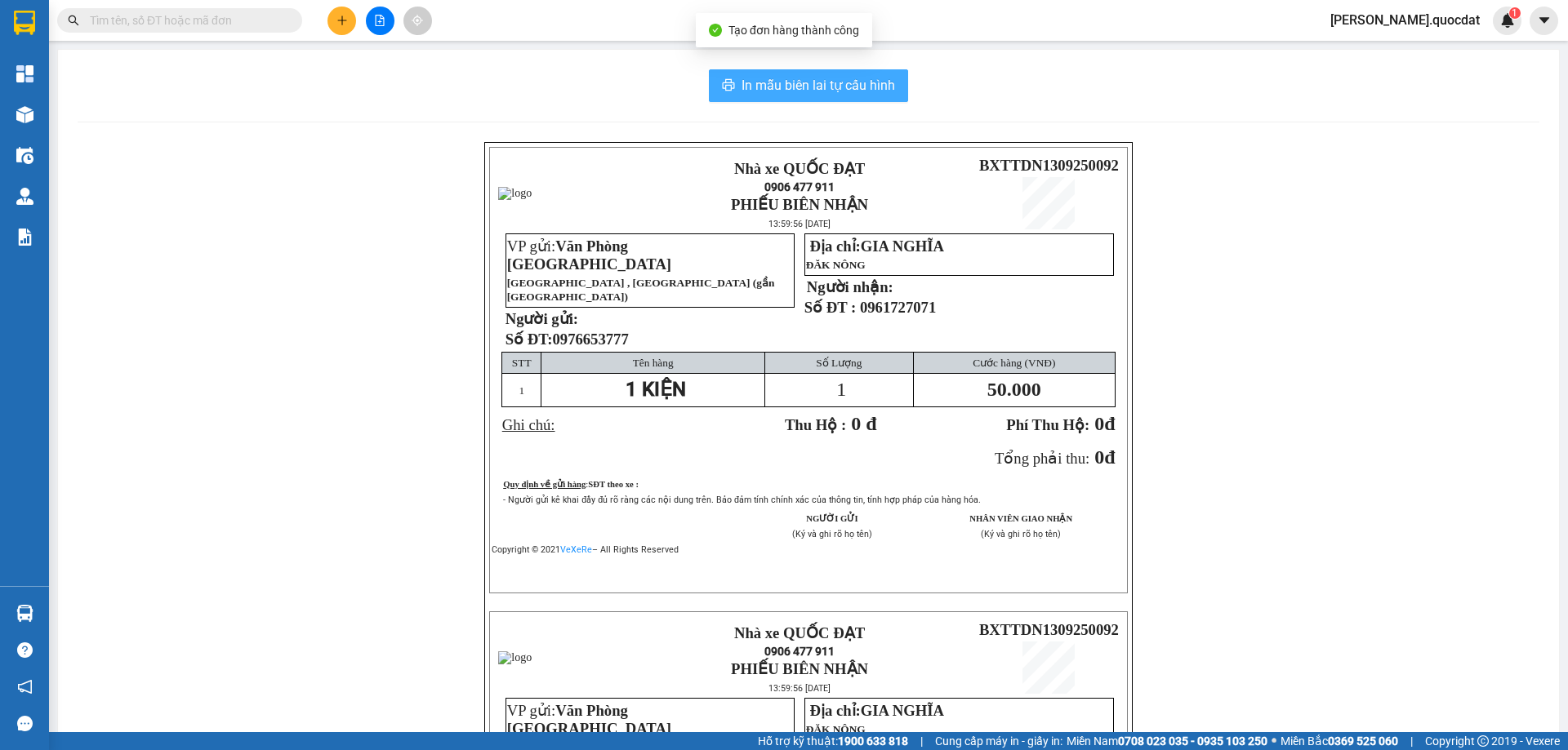
click at [866, 76] on span "In mẫu biên lai tự cấu hình" at bounding box center [818, 85] width 153 height 20
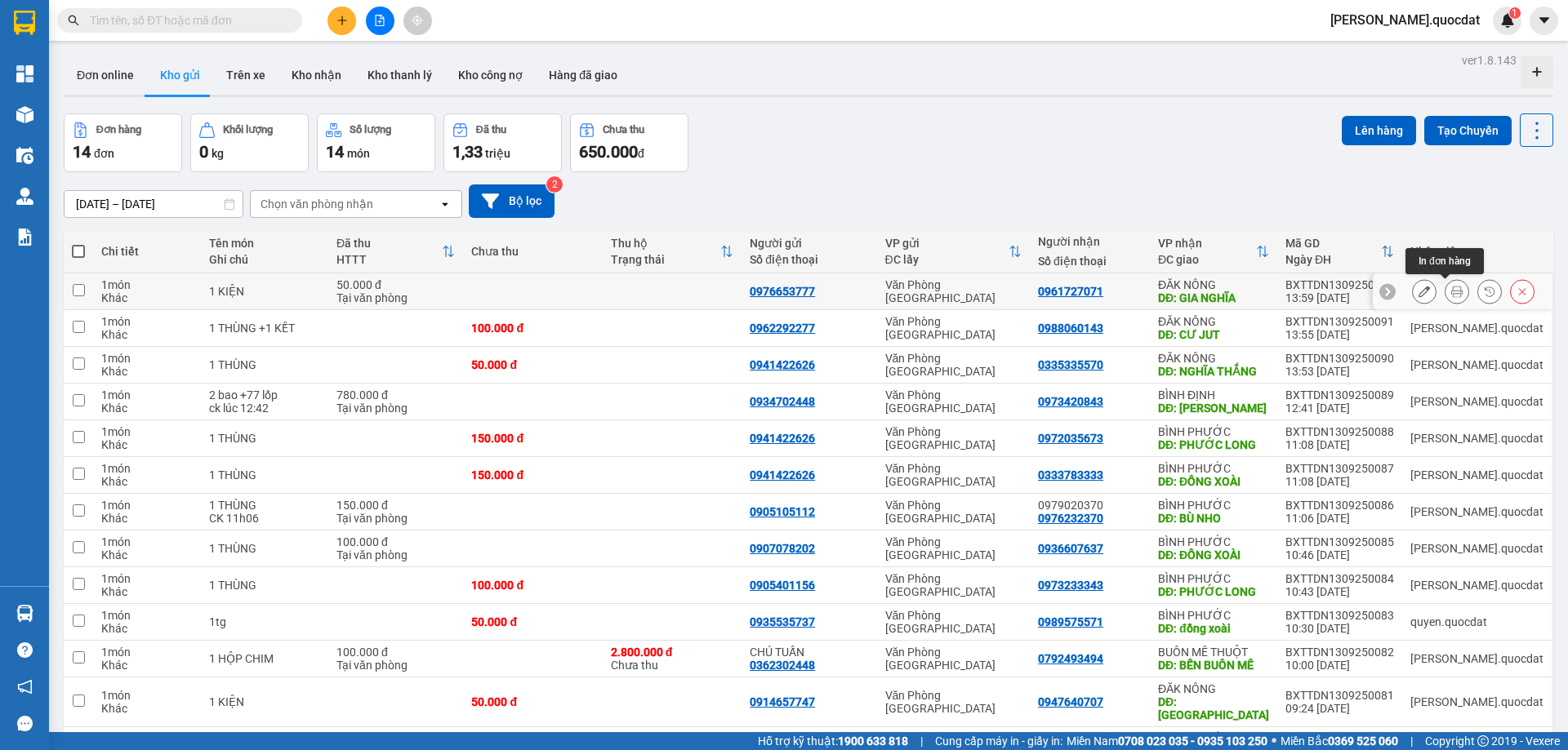
click at [1451, 290] on icon at bounding box center [1457, 292] width 12 height 12
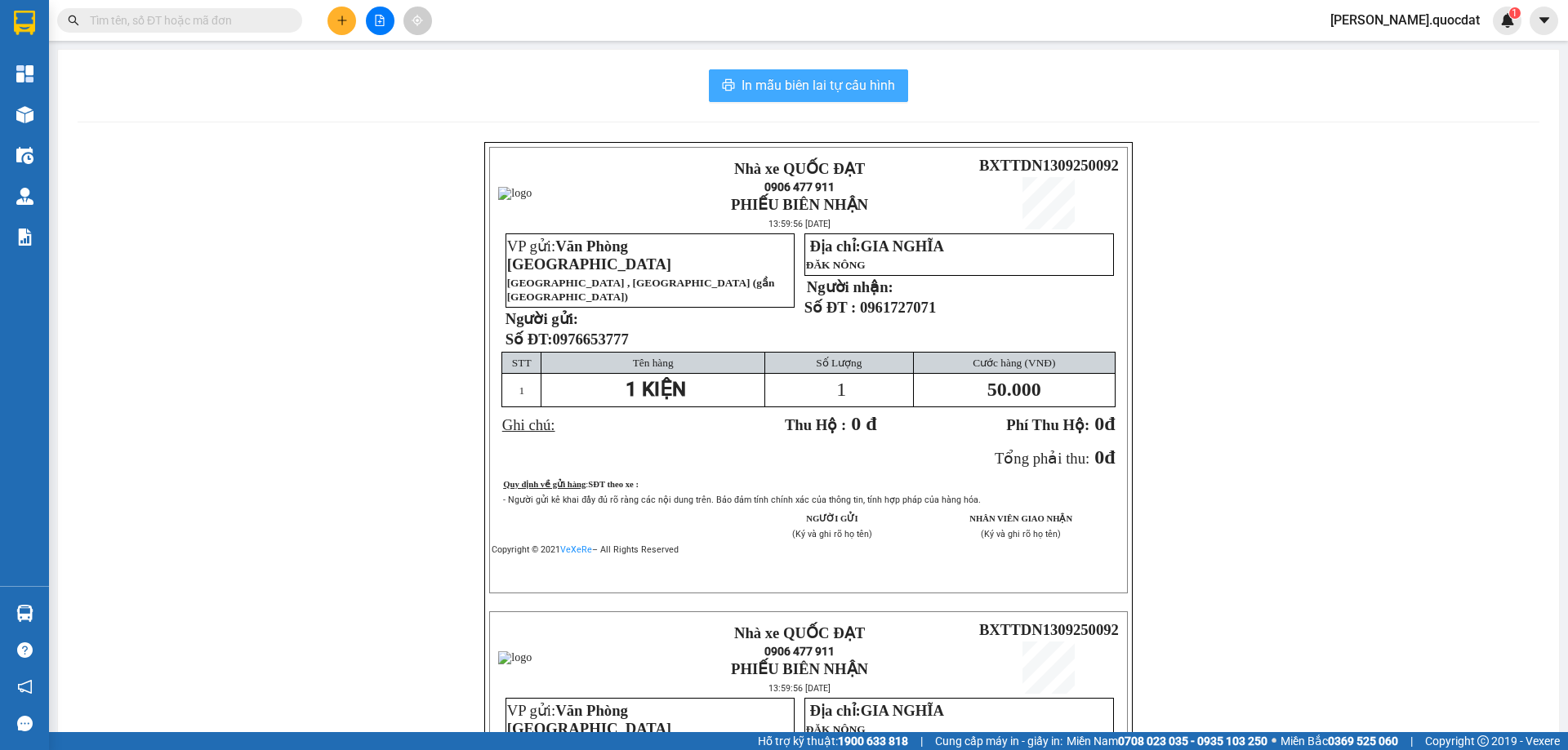
click at [770, 85] on span "In mẫu biên lai tự cấu hình" at bounding box center [818, 85] width 153 height 20
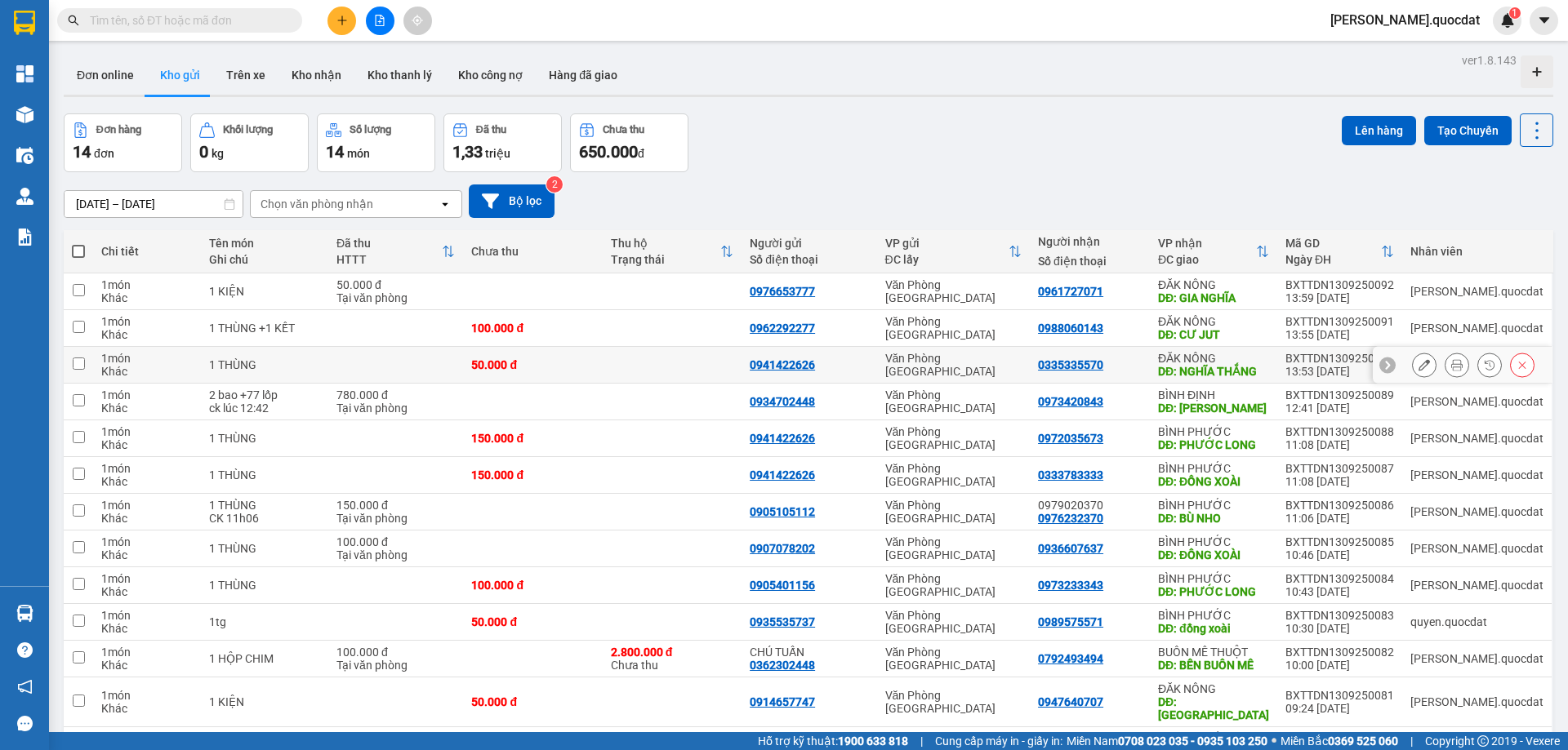
click at [1218, 374] on div "DĐ: [PERSON_NAME]" at bounding box center [1213, 371] width 111 height 13
checkbox input "true"
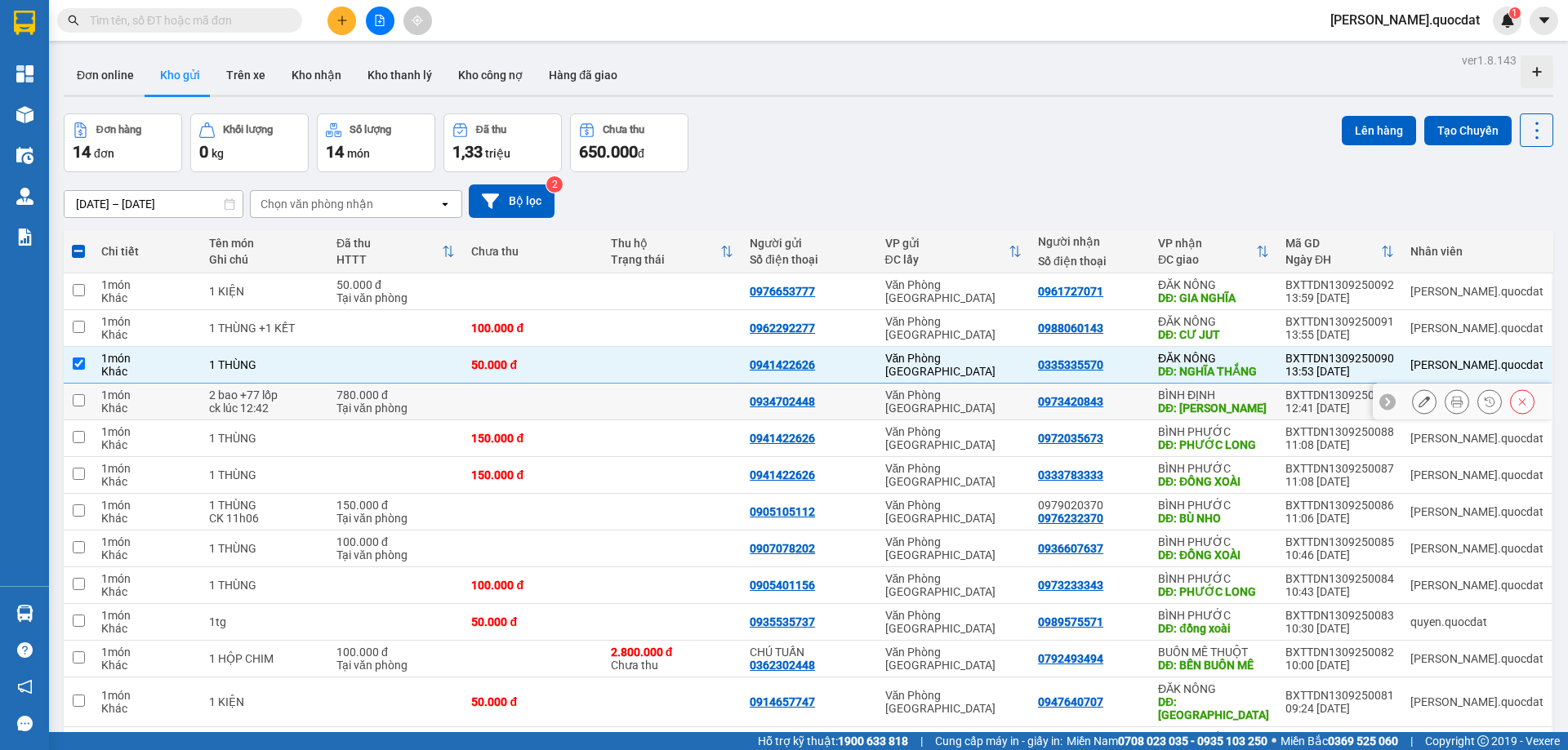
click at [1142, 396] on div "0973420843" at bounding box center [1090, 401] width 104 height 13
checkbox input "true"
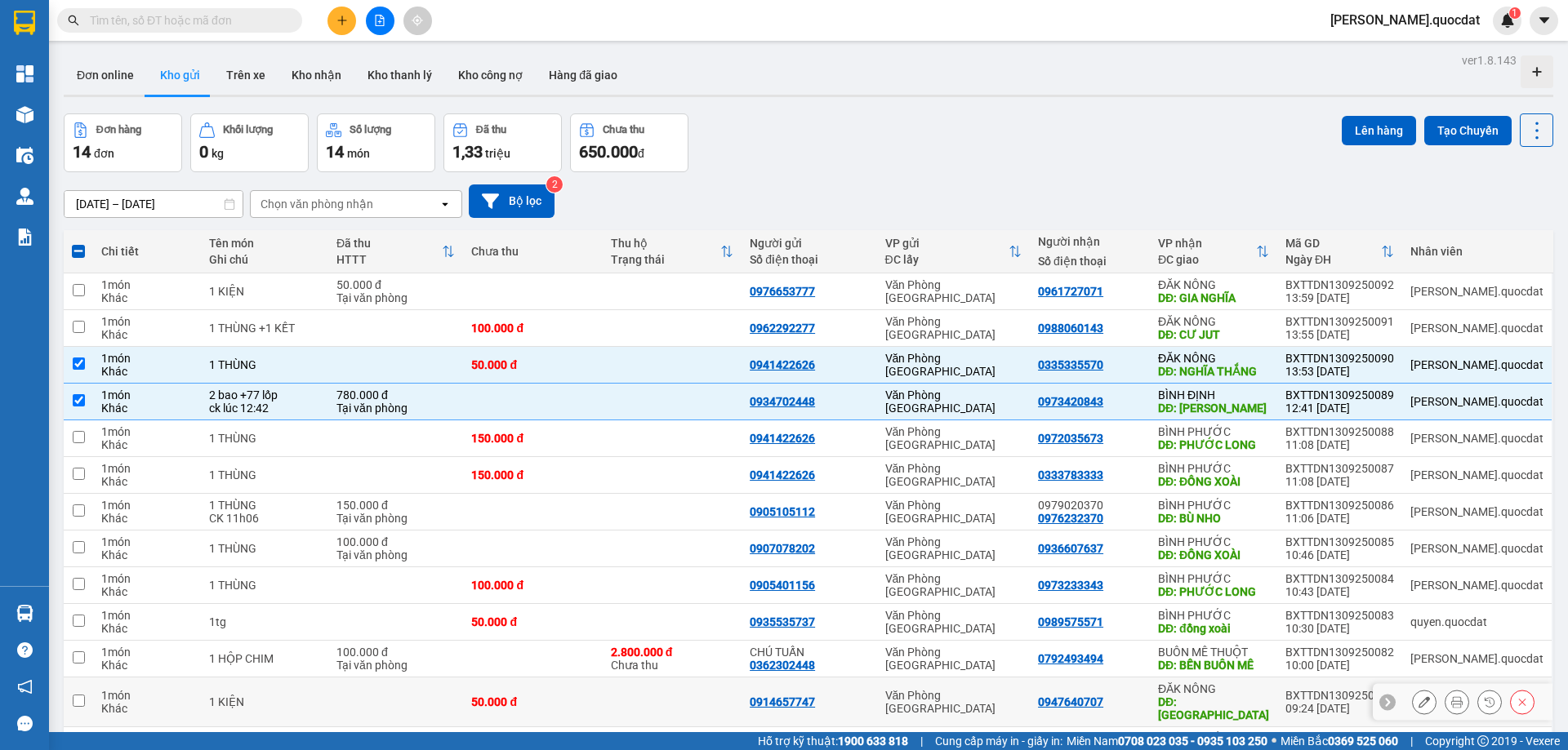
click at [1023, 689] on div "Văn Phòng [GEOGRAPHIC_DATA]" at bounding box center [954, 702] width 137 height 26
checkbox input "true"
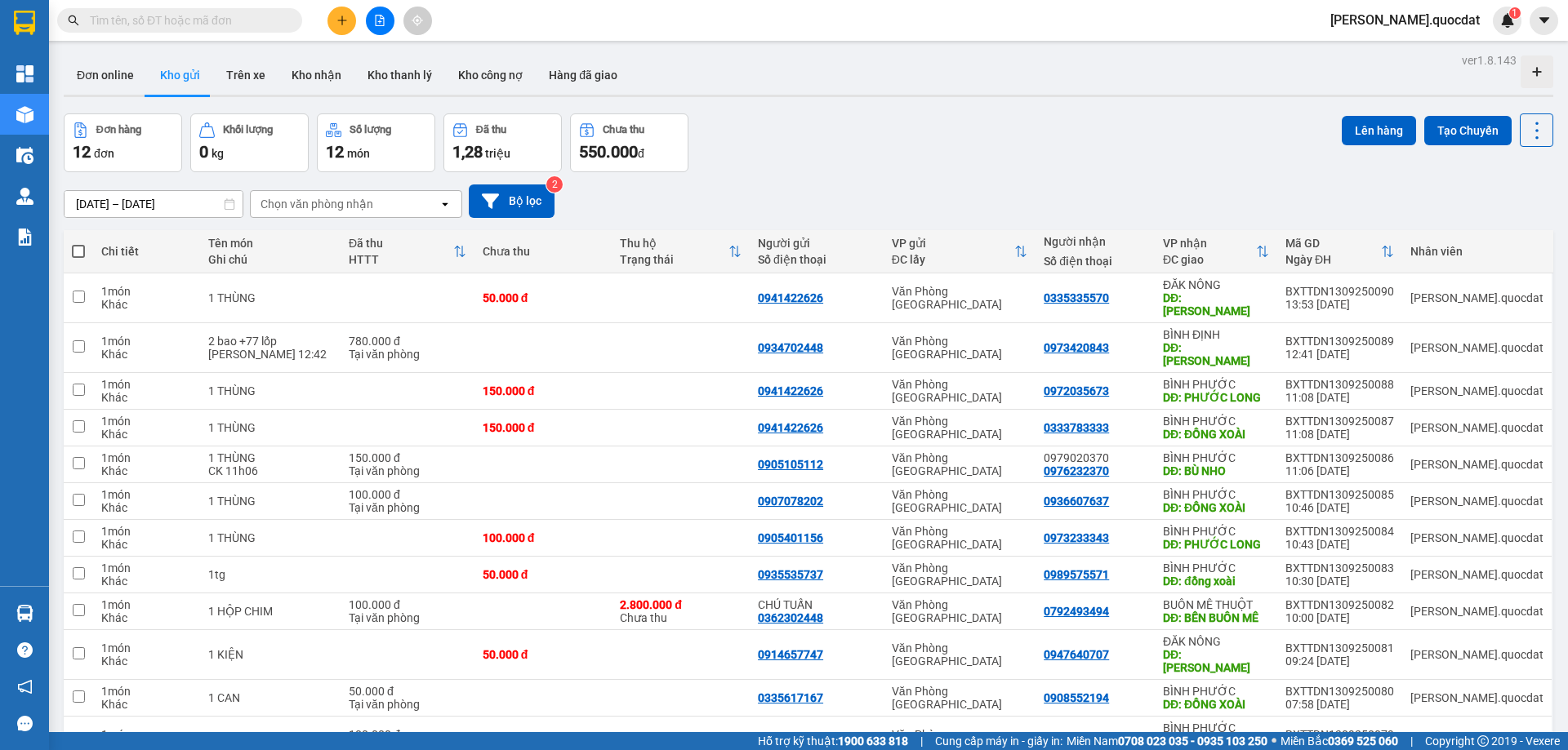
click at [204, 19] on input "text" at bounding box center [186, 20] width 193 height 18
paste input "0988060143"
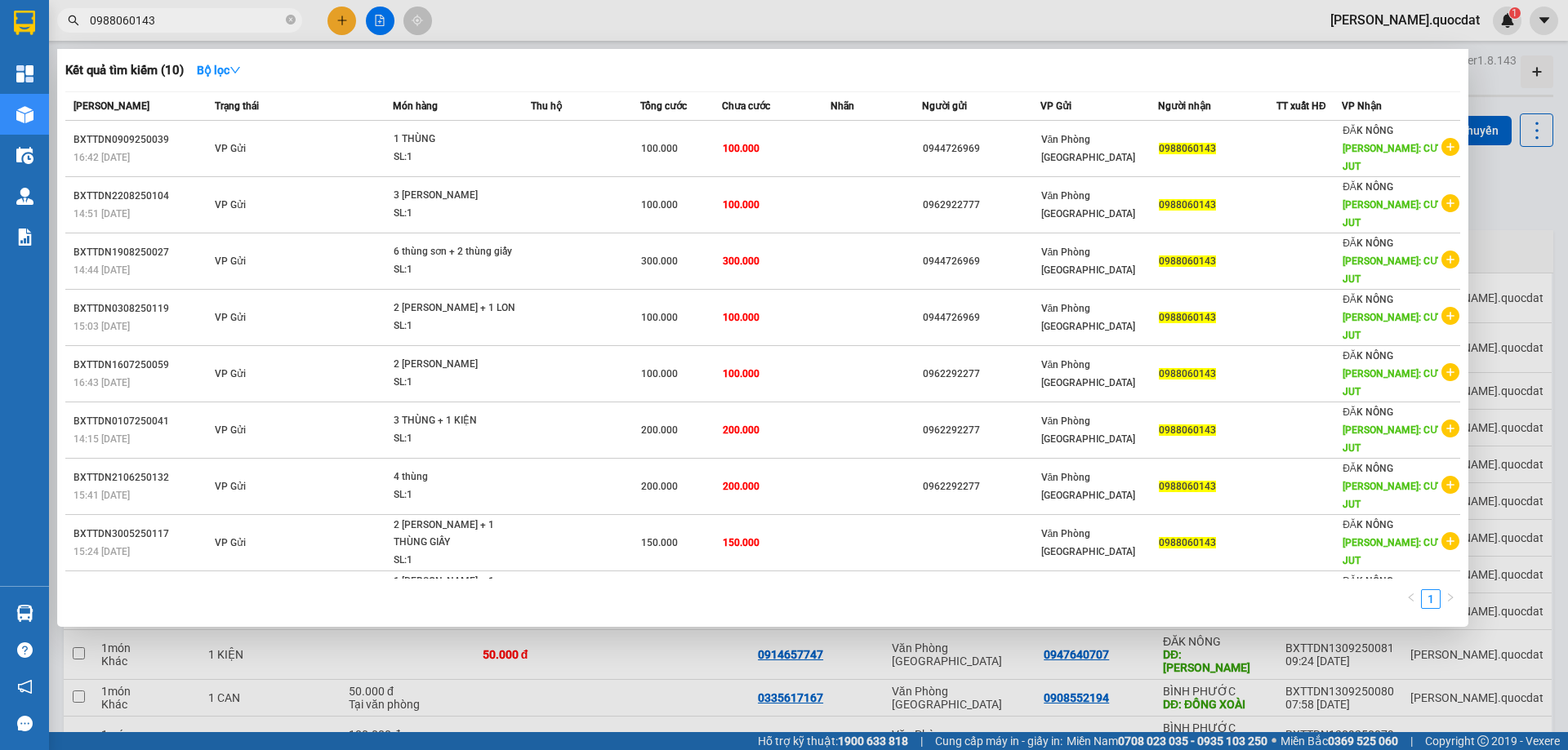
type input "0988060143"
